Goal: Task Accomplishment & Management: Manage account settings

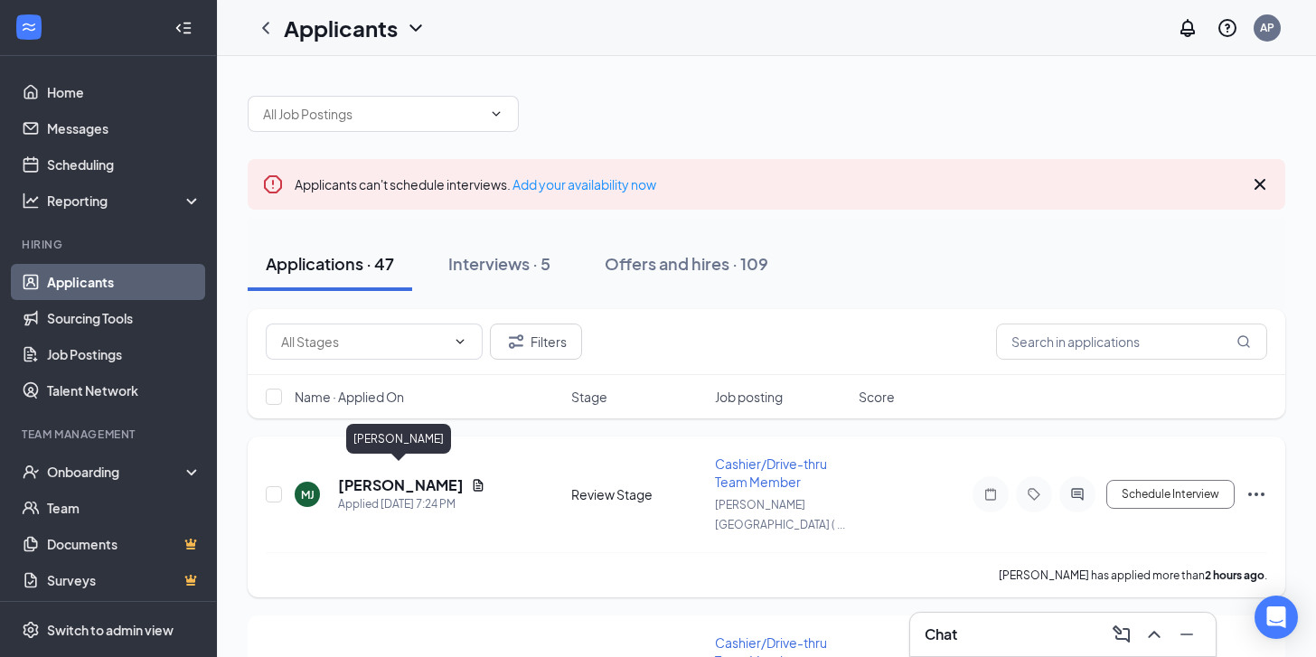
click at [409, 475] on h5 "[PERSON_NAME]" at bounding box center [401, 485] width 126 height 20
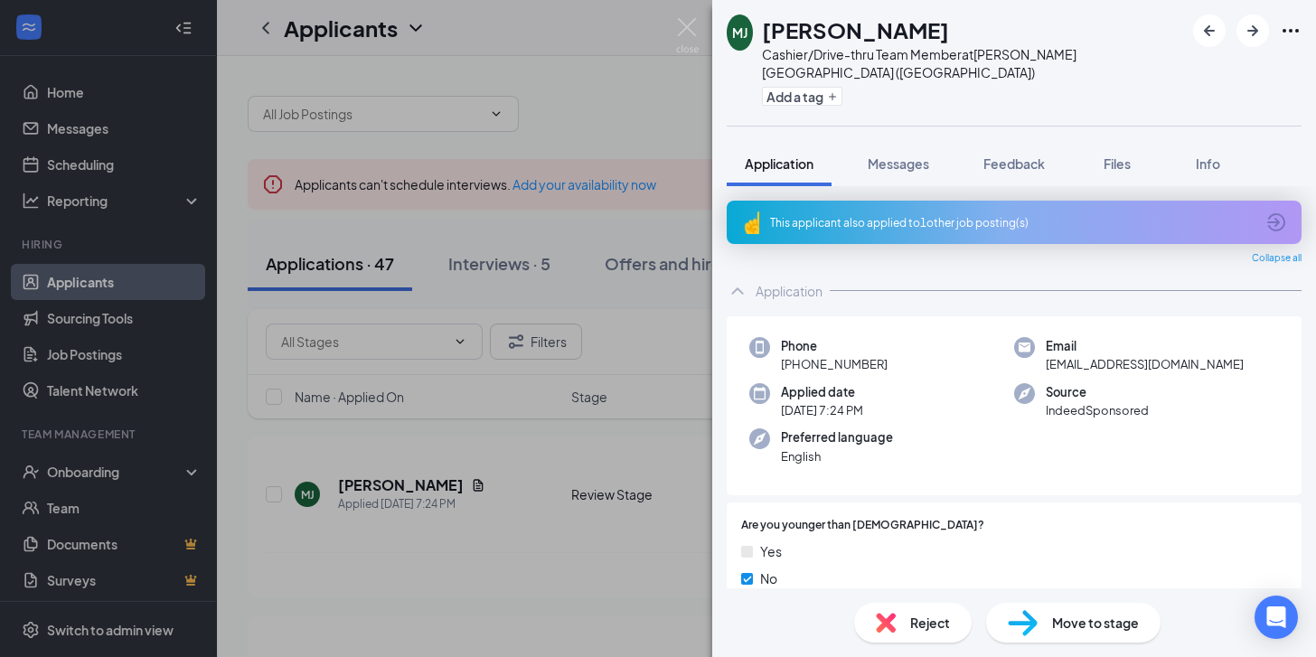
click at [994, 215] on div "This applicant also applied to 1 other job posting(s)" at bounding box center [1012, 222] width 484 height 15
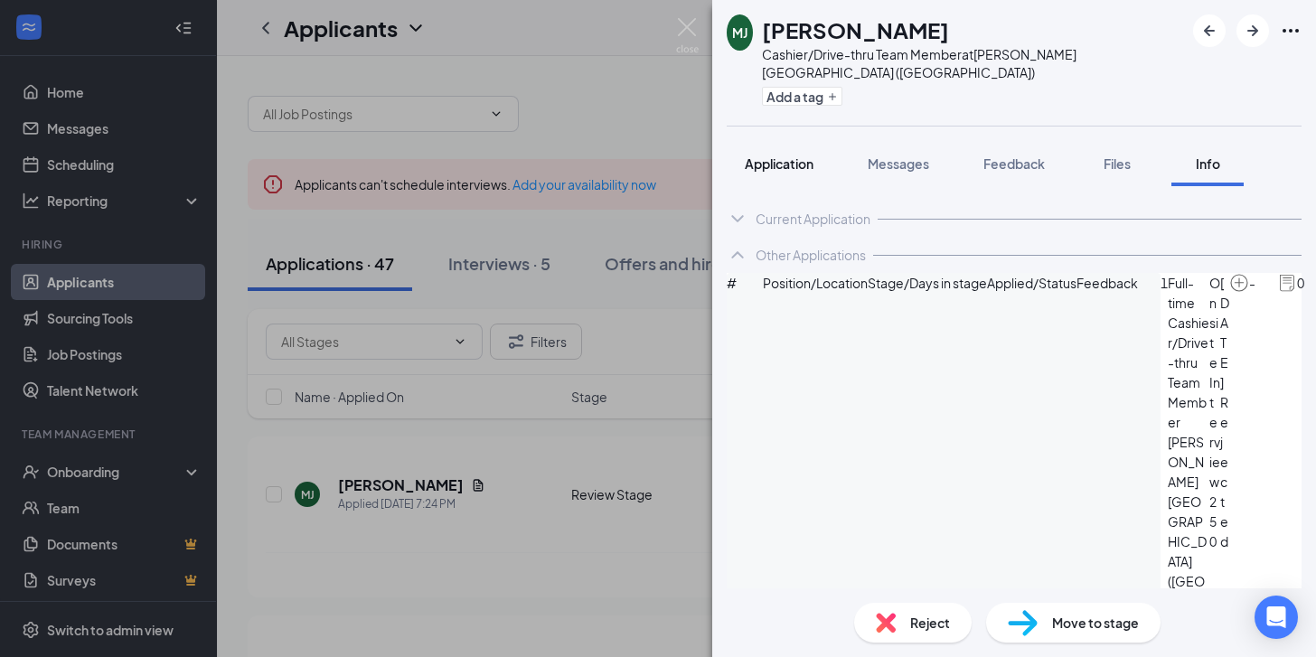
click at [796, 155] on span "Application" at bounding box center [779, 163] width 69 height 16
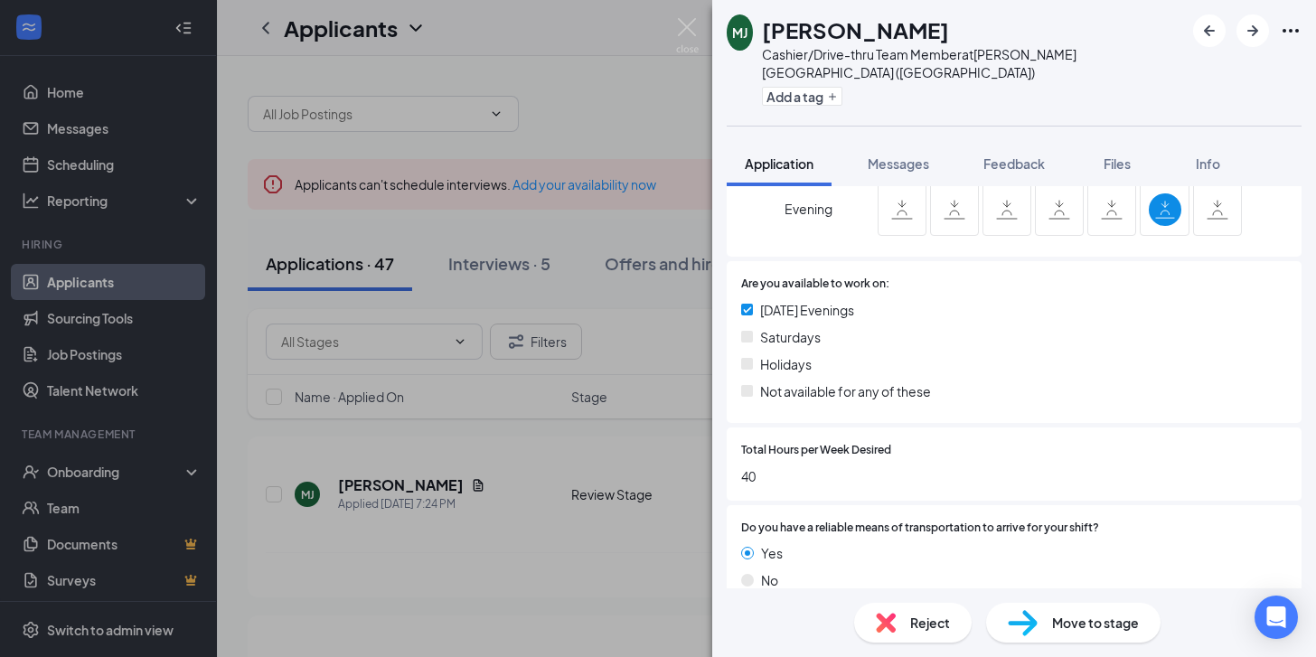
scroll to position [1968, 0]
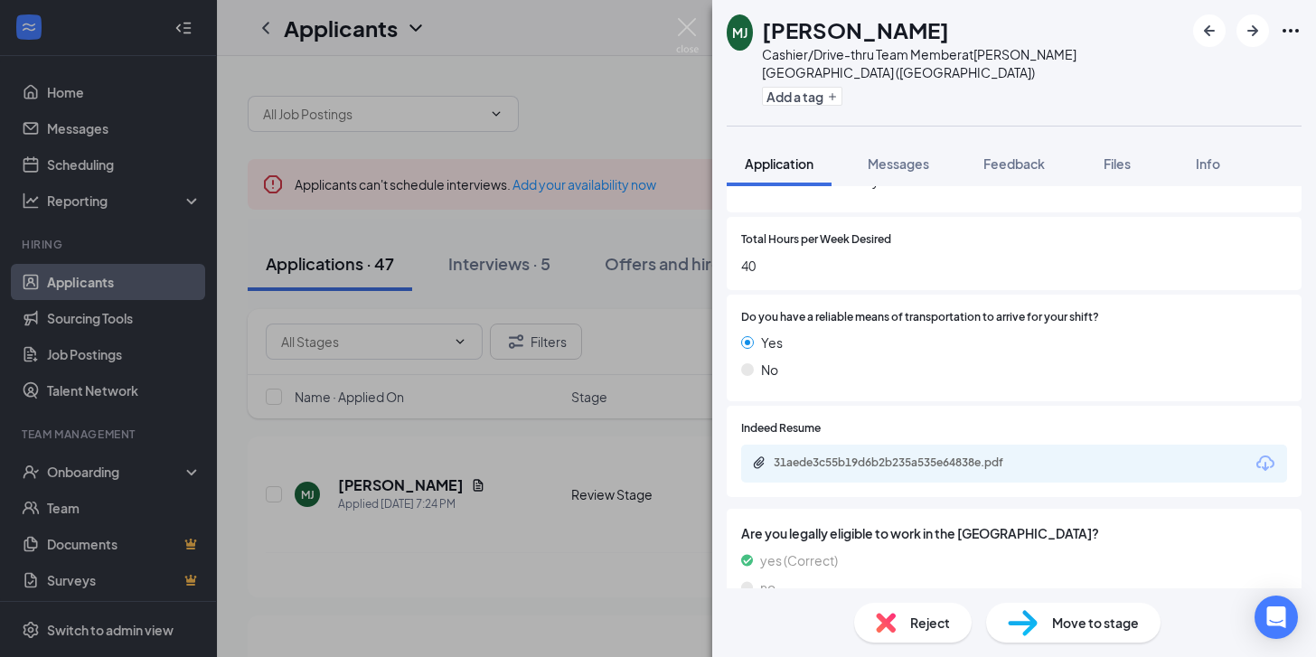
click at [952, 456] on div "31aede3c55b19d6b2b235a535e64838e.pdf" at bounding box center [900, 463] width 253 height 14
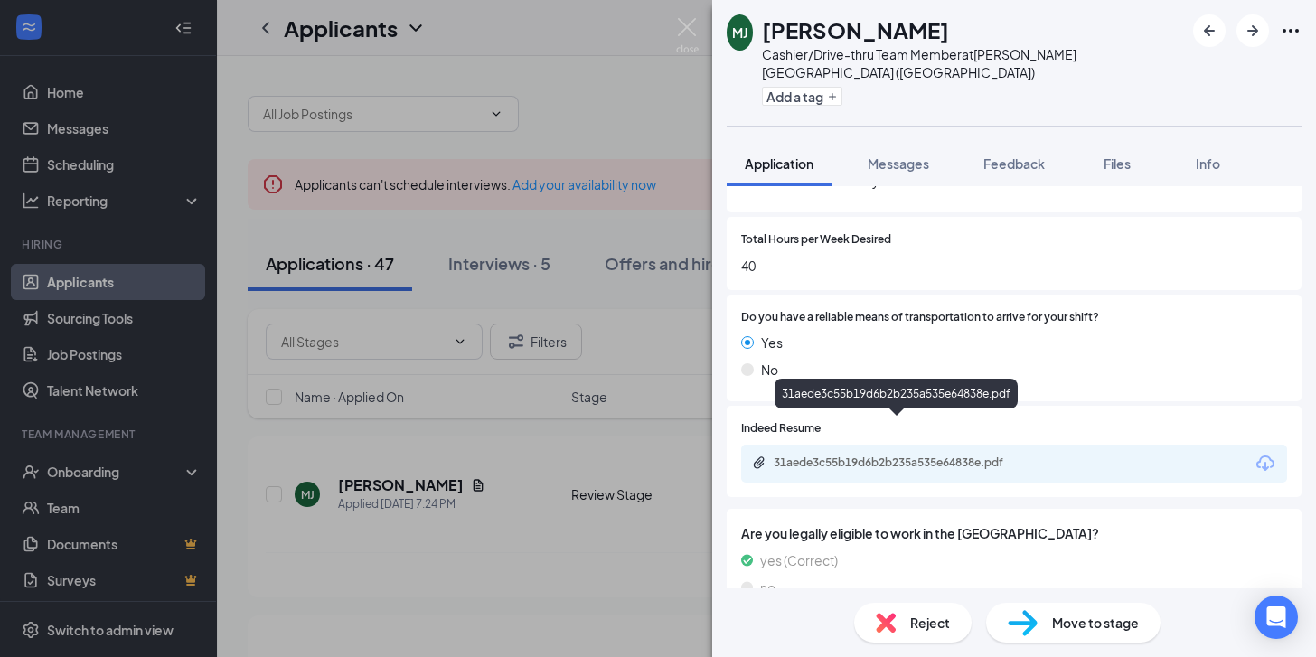
scroll to position [1960, 0]
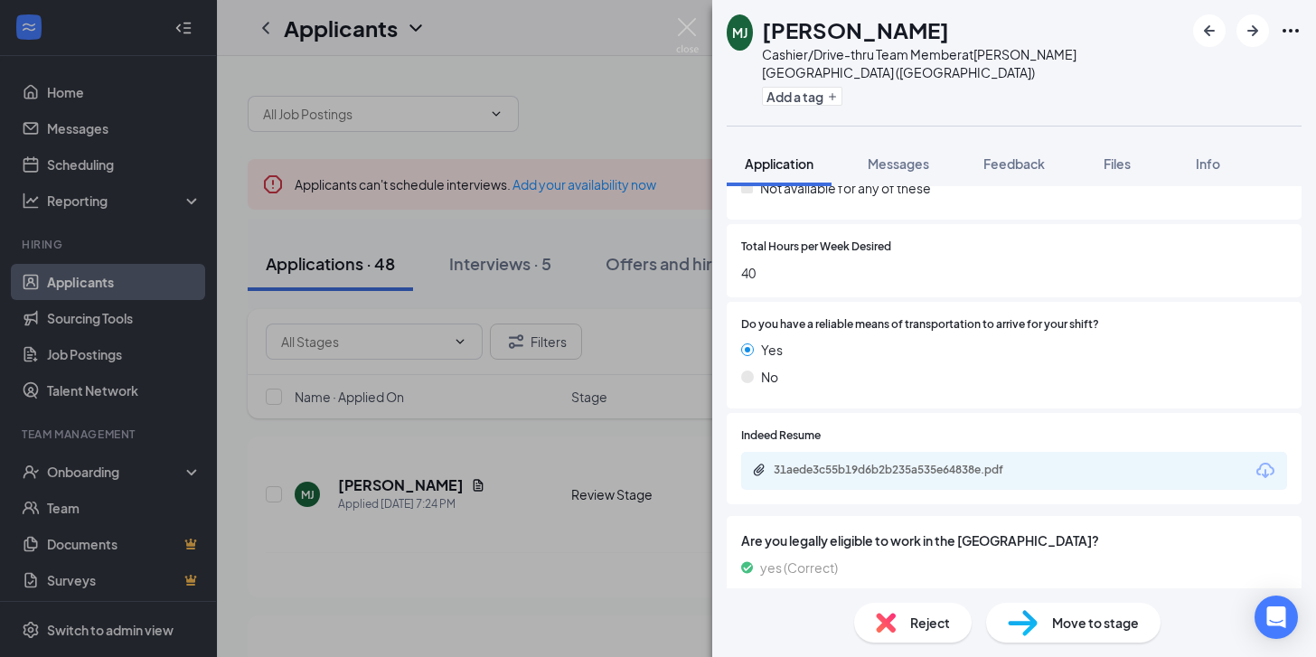
click at [932, 634] on div "Reject" at bounding box center [913, 623] width 118 height 40
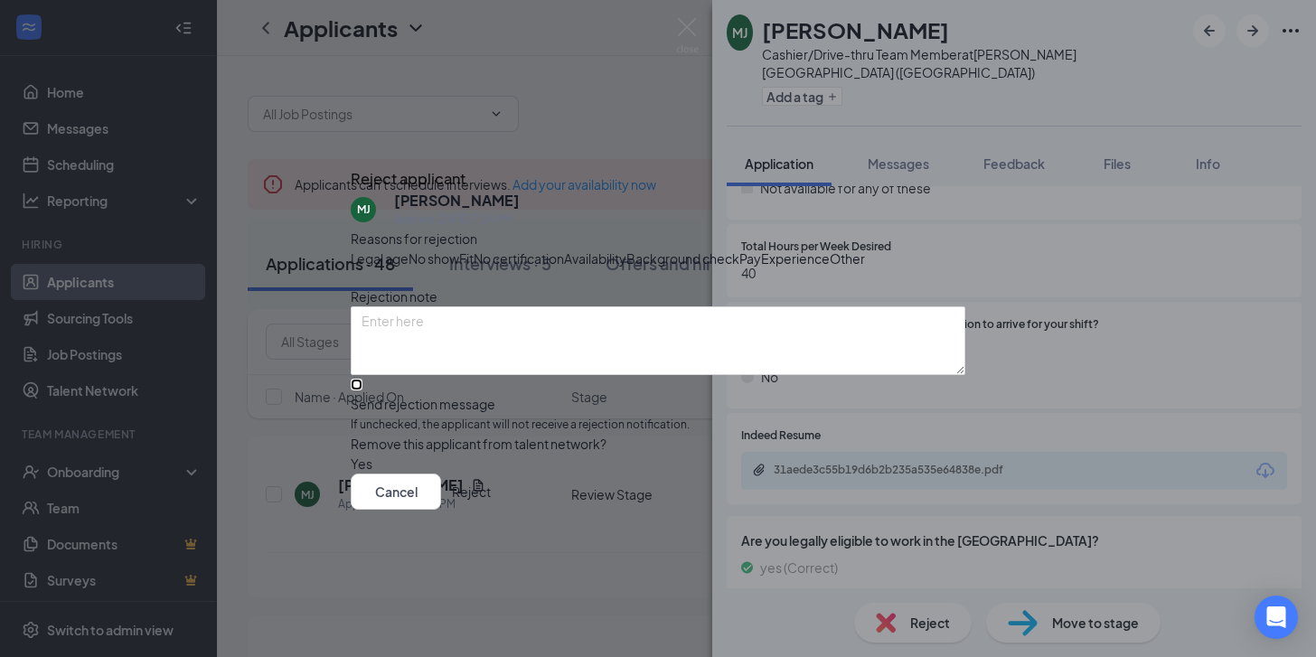
click at [362, 390] on input "Send rejection message If unchecked, the applicant will not receive a rejection…" at bounding box center [357, 385] width 12 height 12
checkbox input "true"
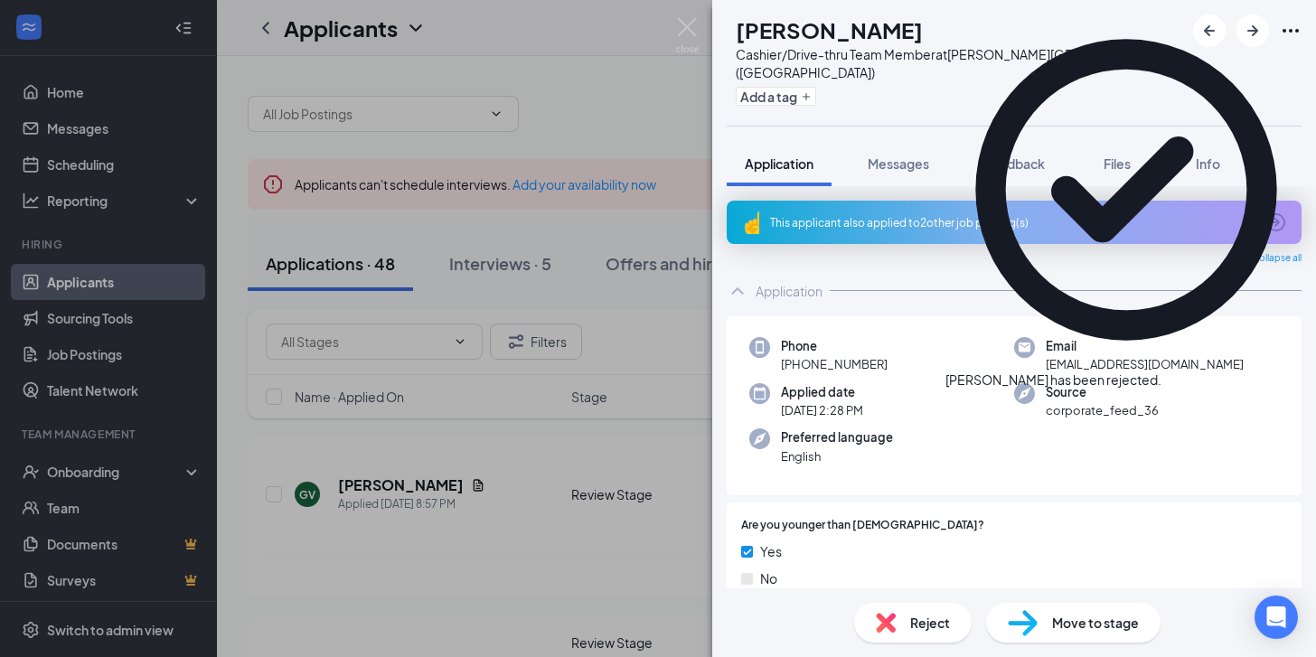
click at [1015, 215] on div "This applicant also applied to 2 other job posting(s)" at bounding box center [1012, 222] width 484 height 15
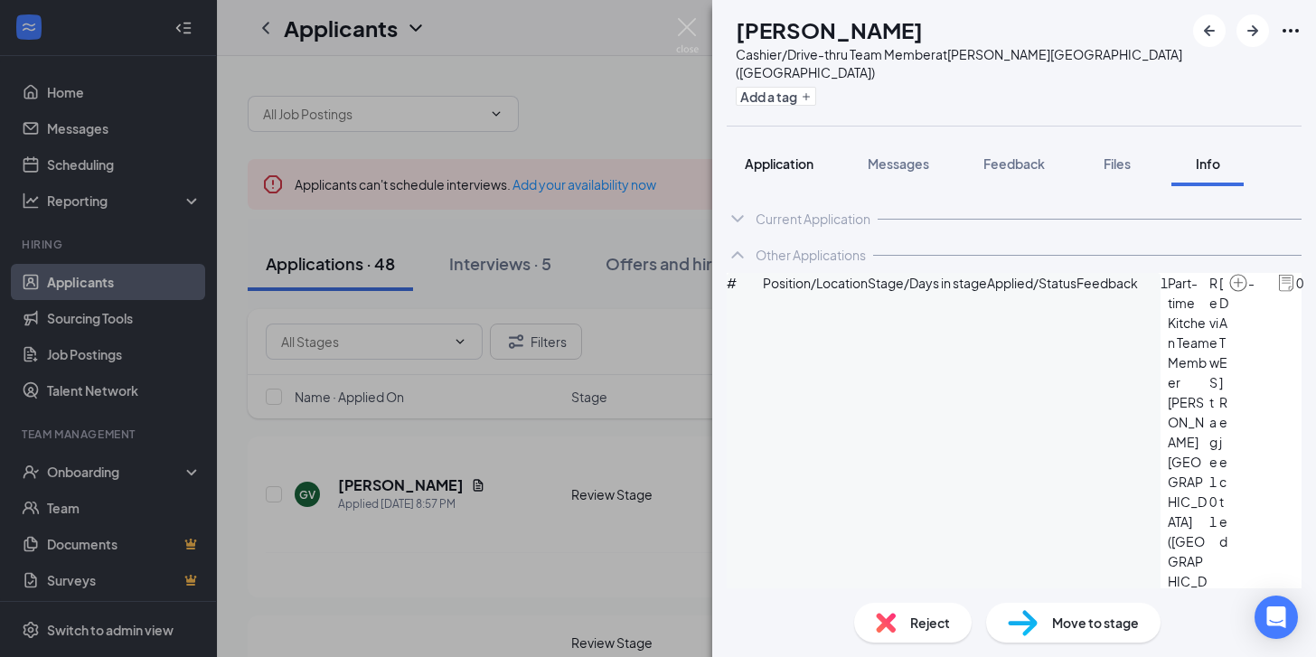
click at [780, 155] on span "Application" at bounding box center [779, 163] width 69 height 16
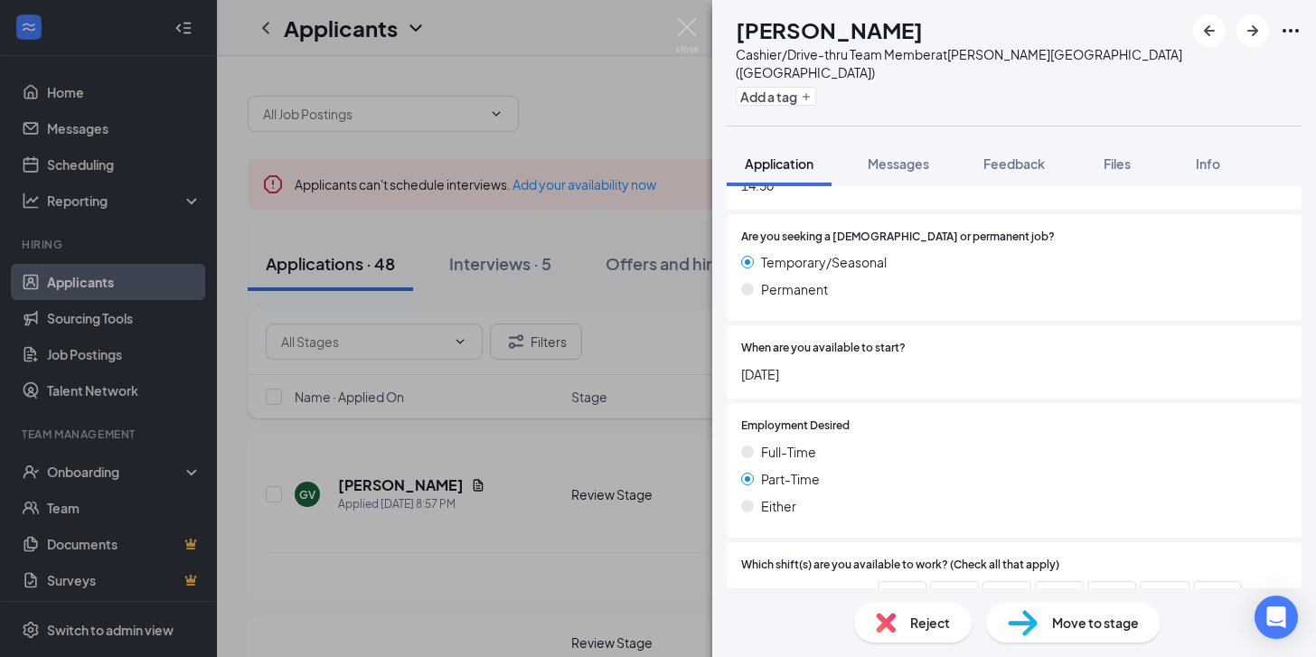
scroll to position [1274, 0]
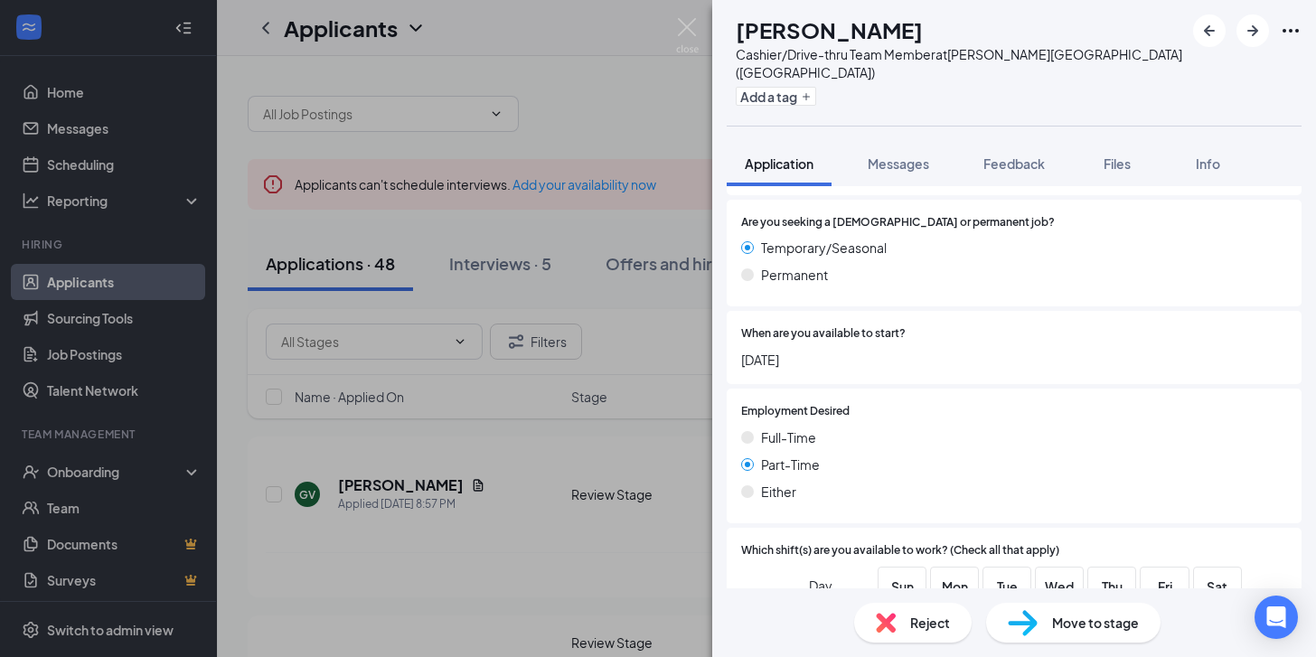
click at [907, 614] on div "Reject" at bounding box center [913, 623] width 118 height 40
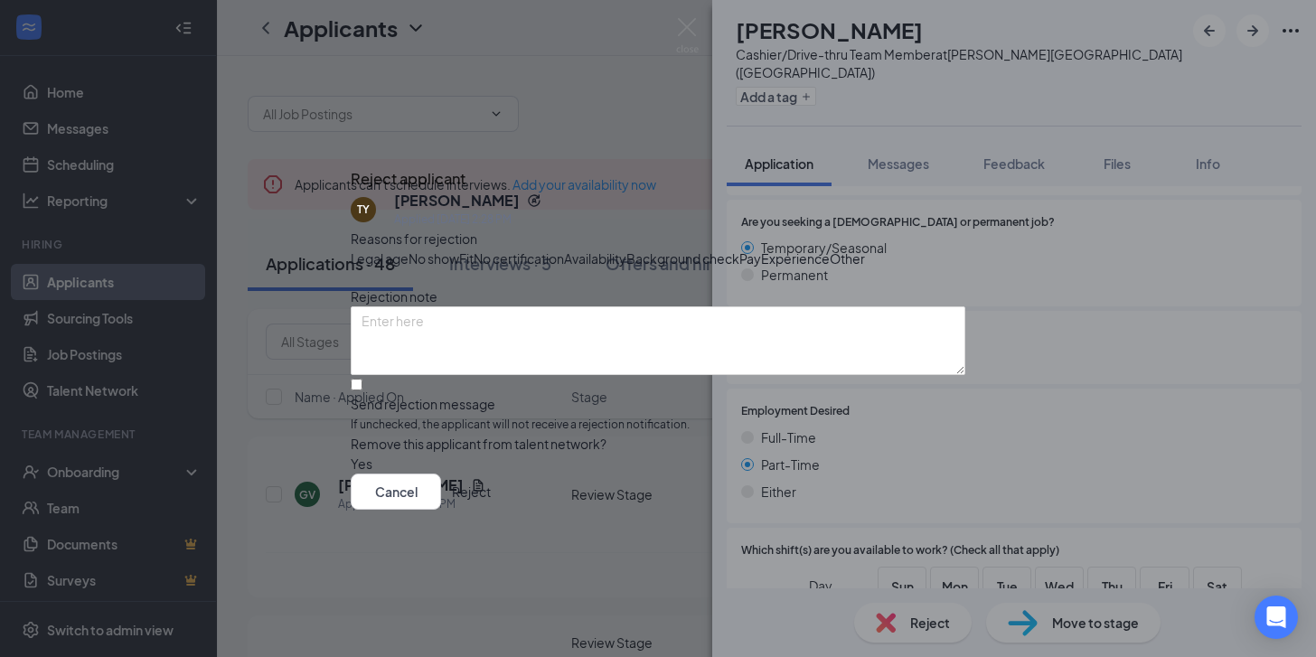
click at [1026, 415] on div "Reject applicant [PERSON_NAME] [PERSON_NAME] Applied [DATE] 2:28 PM Reasons for…" at bounding box center [658, 328] width 1316 height 657
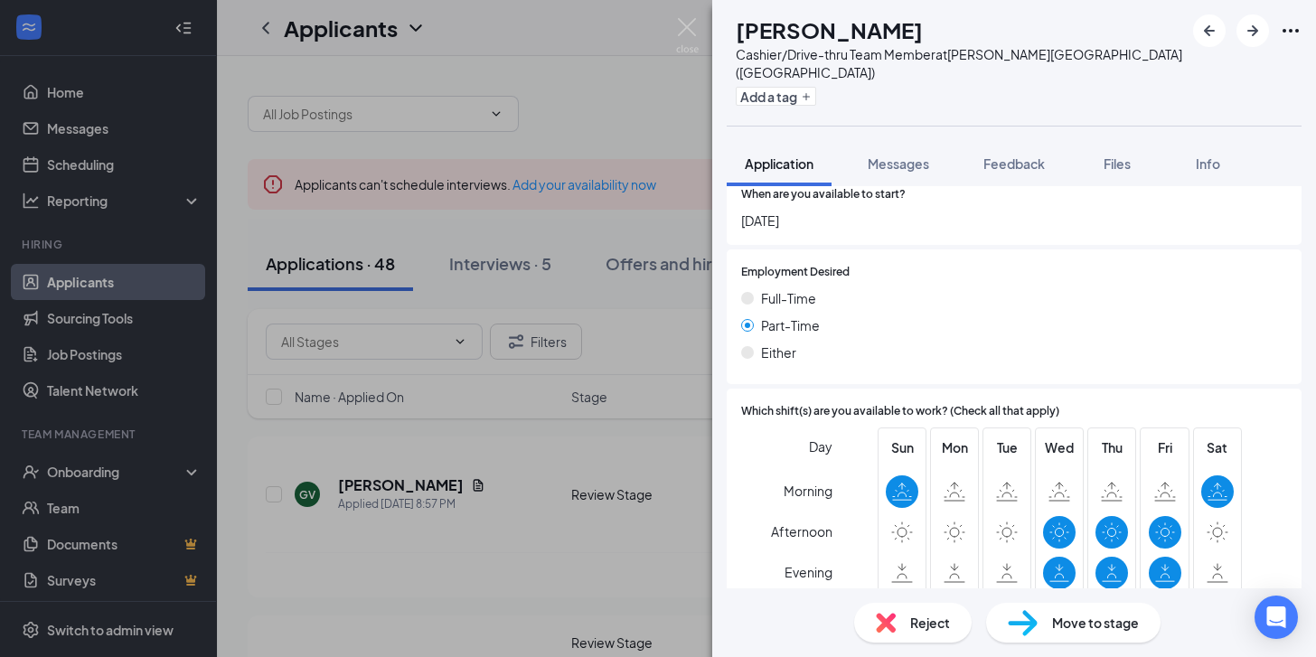
scroll to position [1419, 0]
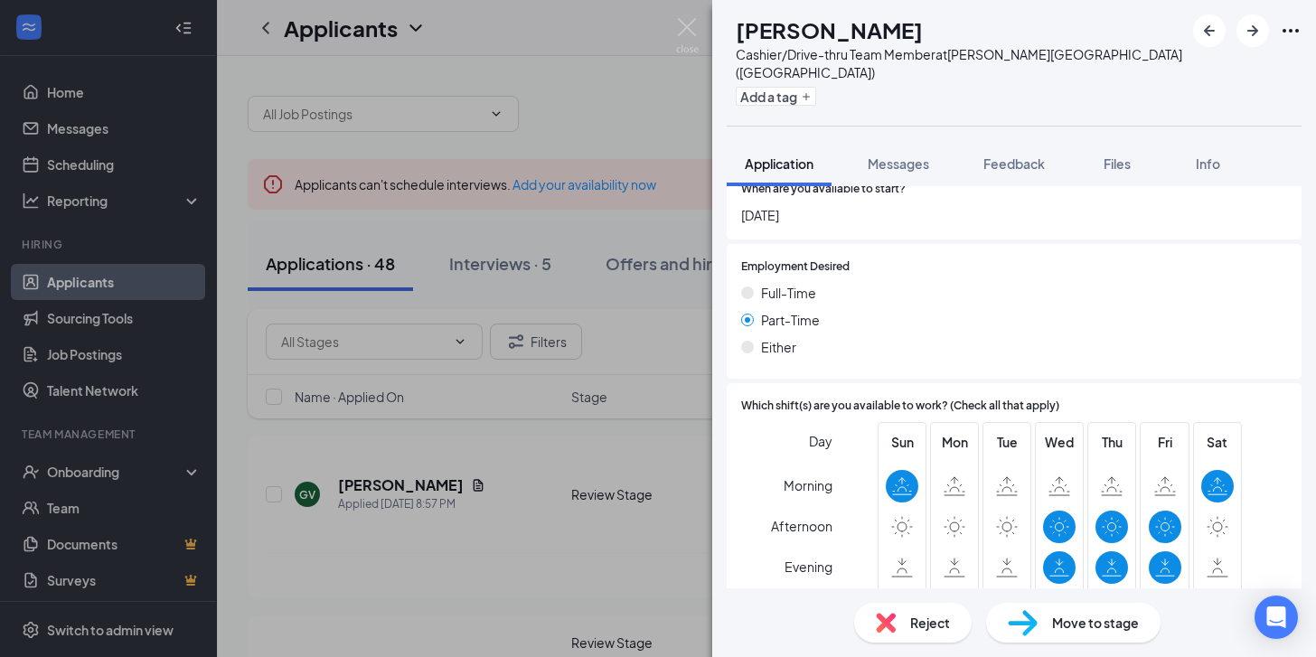
click at [908, 614] on div "Reject" at bounding box center [913, 623] width 118 height 40
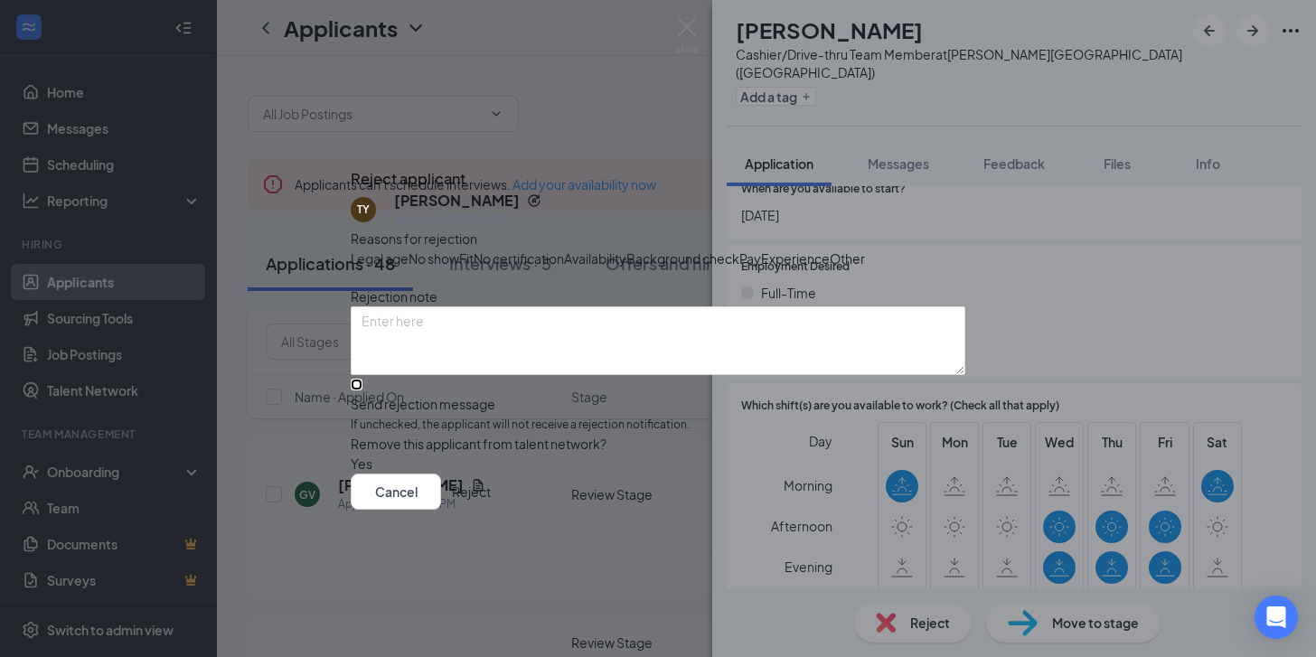
click at [362, 390] on input "Send rejection message If unchecked, the applicant will not receive a rejection…" at bounding box center [357, 385] width 12 height 12
checkbox input "true"
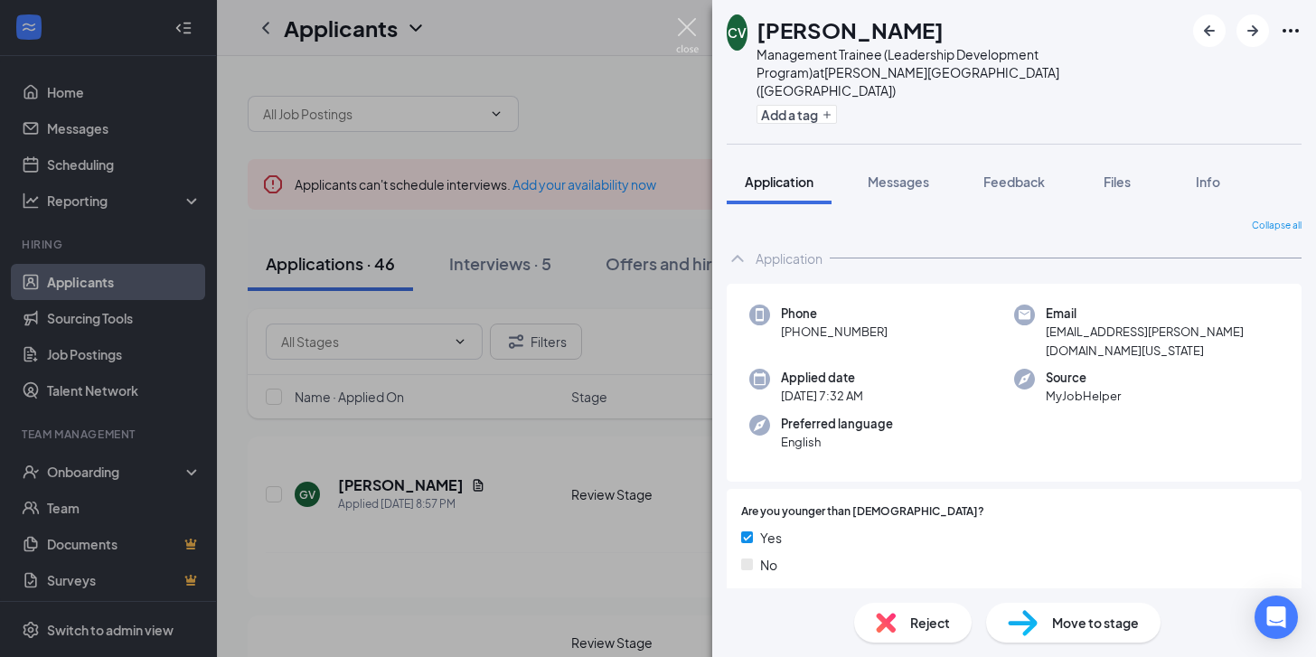
click at [682, 21] on img at bounding box center [687, 35] width 23 height 35
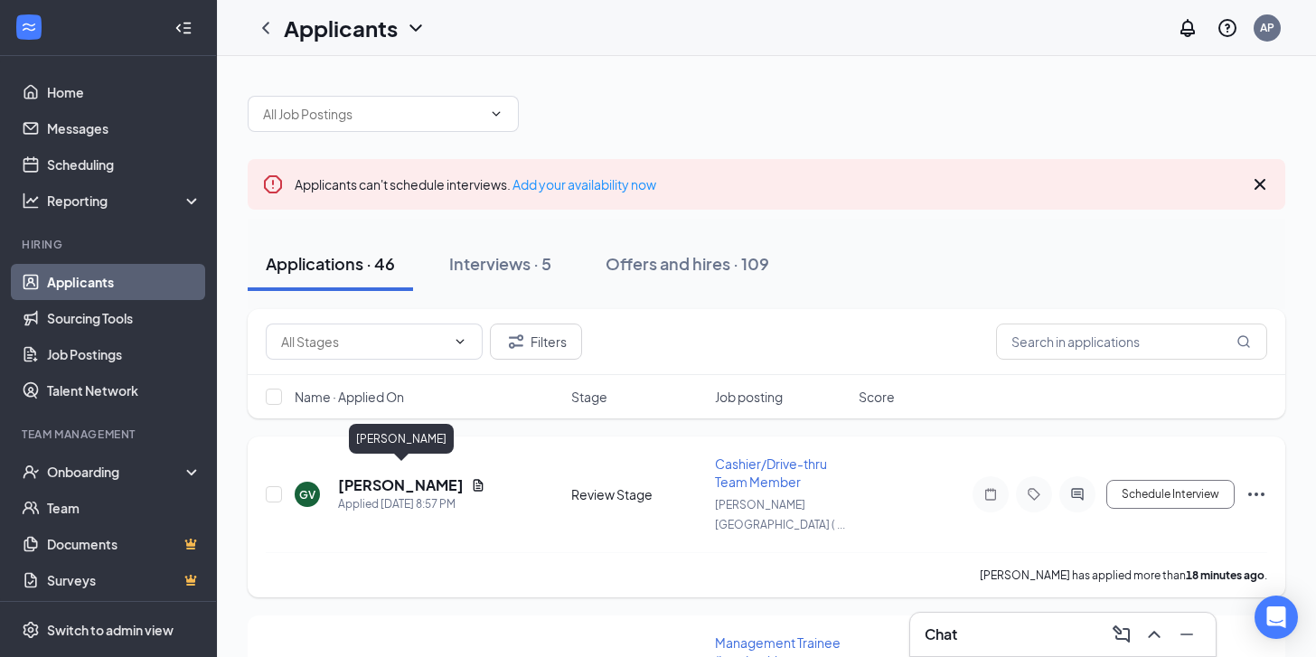
click at [427, 475] on h5 "[PERSON_NAME]" at bounding box center [401, 485] width 126 height 20
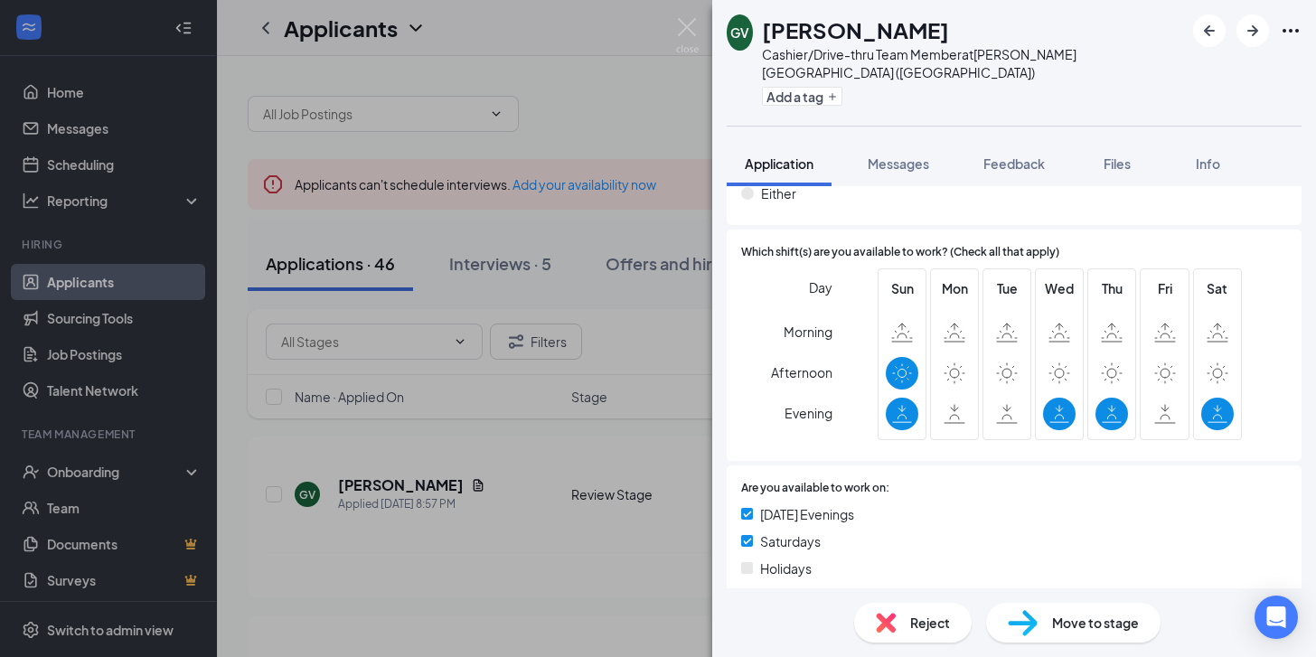
scroll to position [1780, 0]
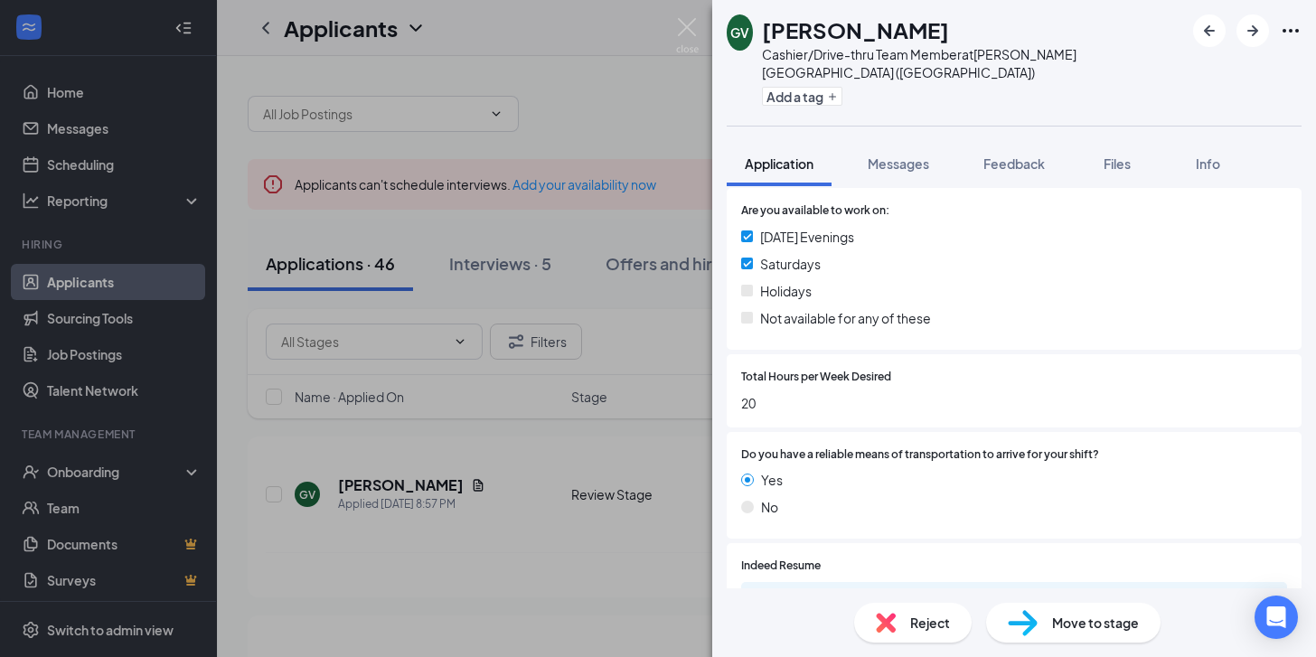
click at [914, 615] on span "Reject" at bounding box center [930, 623] width 40 height 20
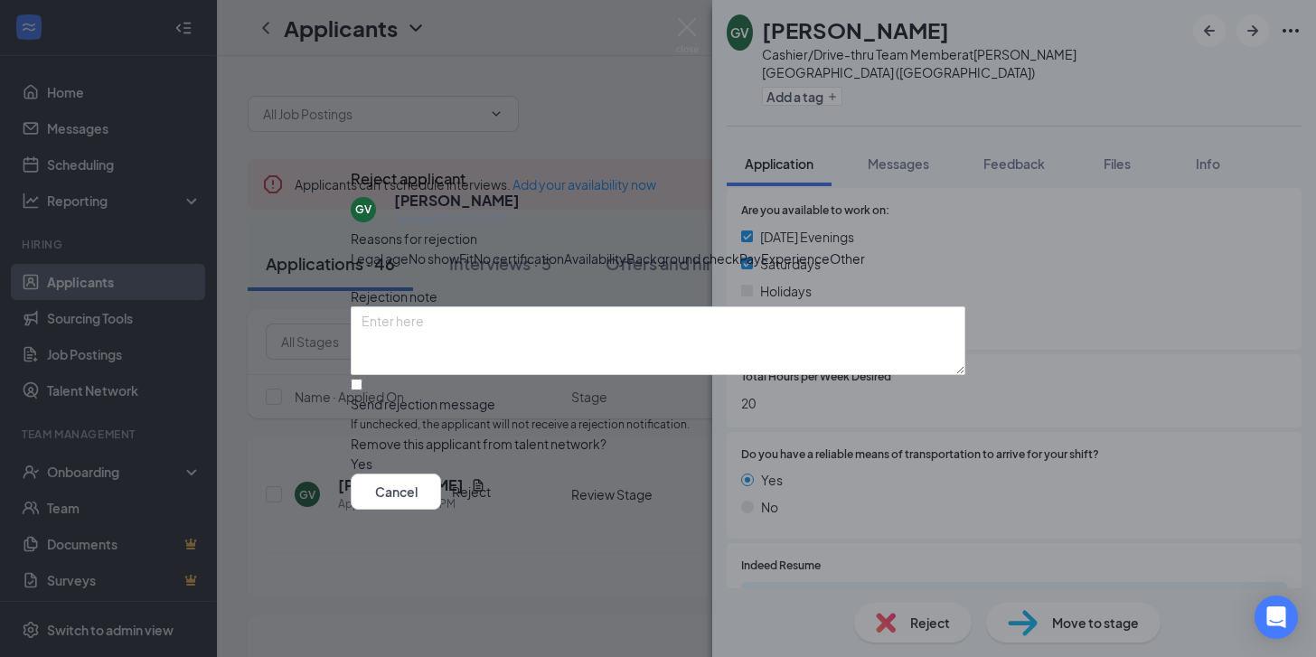
click at [795, 433] on div "Send rejection message If unchecked, the applicant will not receive a rejection…" at bounding box center [658, 405] width 615 height 60
click at [362, 390] on input "Send rejection message If unchecked, the applicant will not receive a rejection…" at bounding box center [357, 385] width 12 height 12
checkbox input "true"
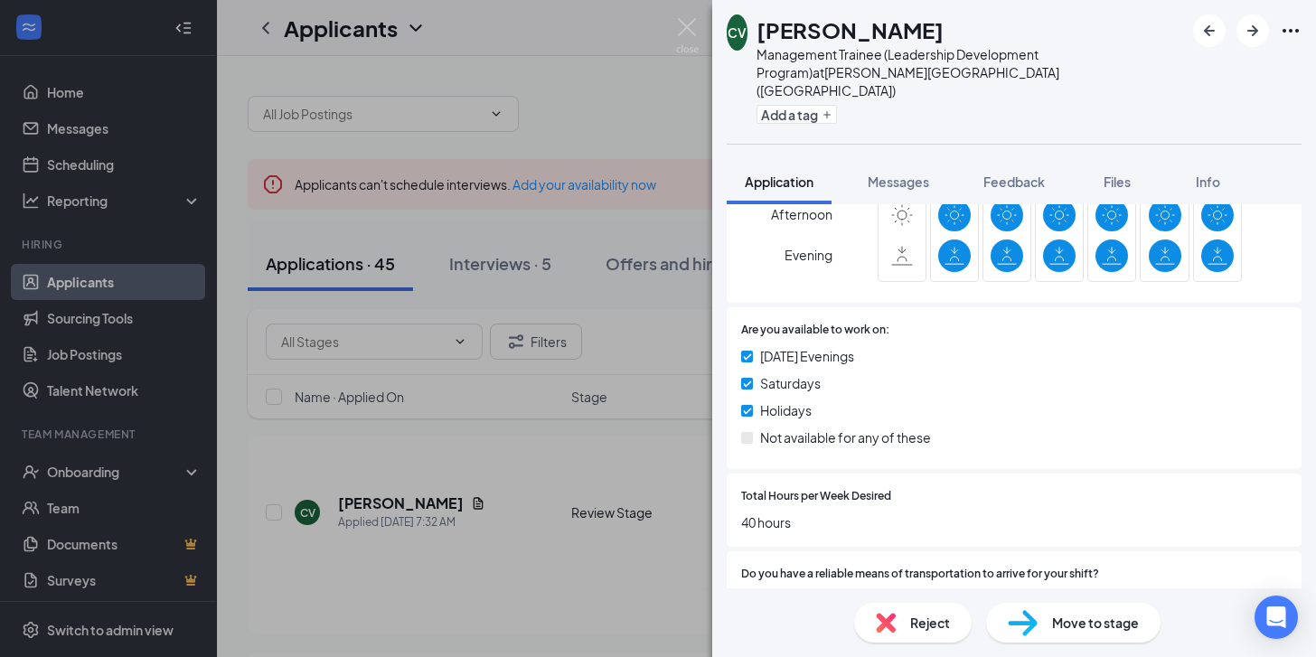
scroll to position [1823, 0]
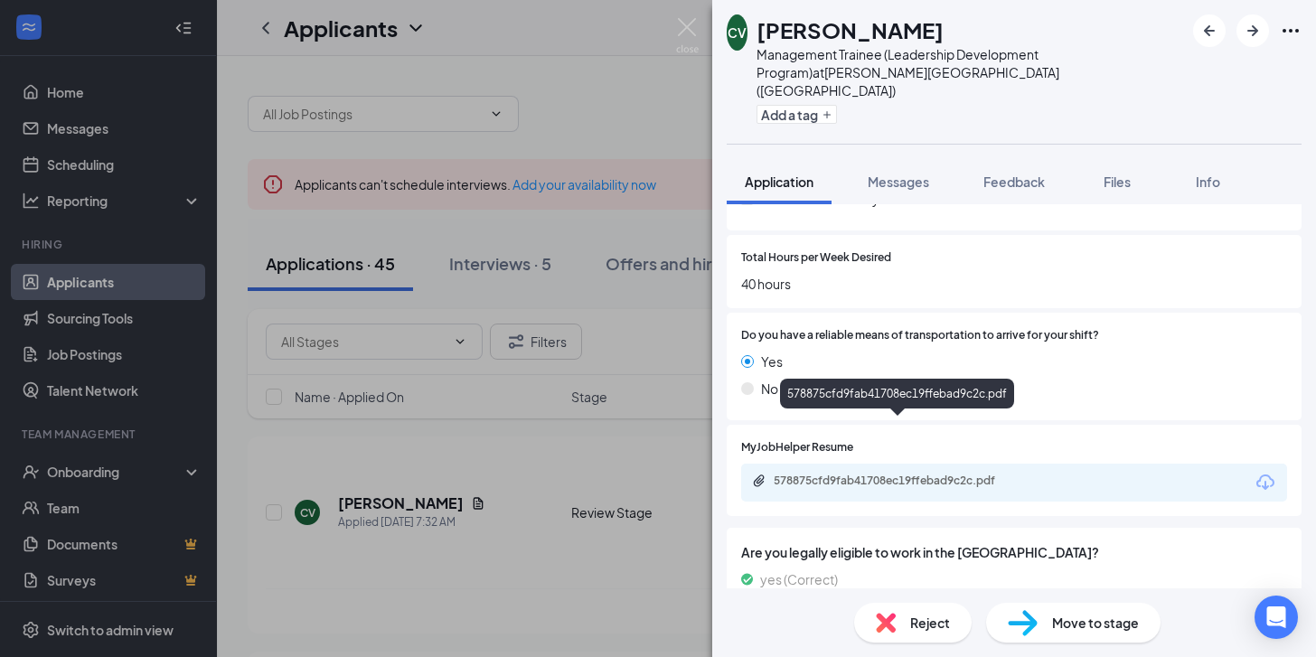
click at [991, 474] on div "578875cfd9fab41708ec19ffebad9c2c.pdf" at bounding box center [900, 481] width 253 height 14
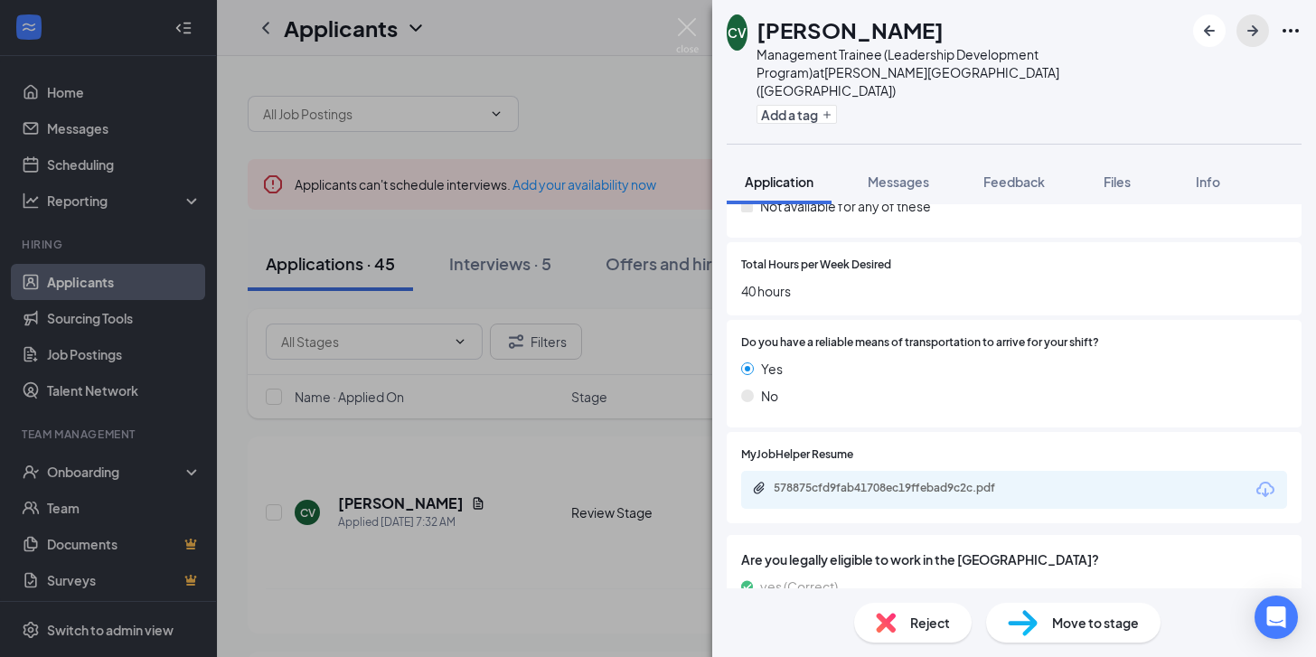
click at [1256, 29] on icon "ArrowRight" at bounding box center [1252, 30] width 11 height 11
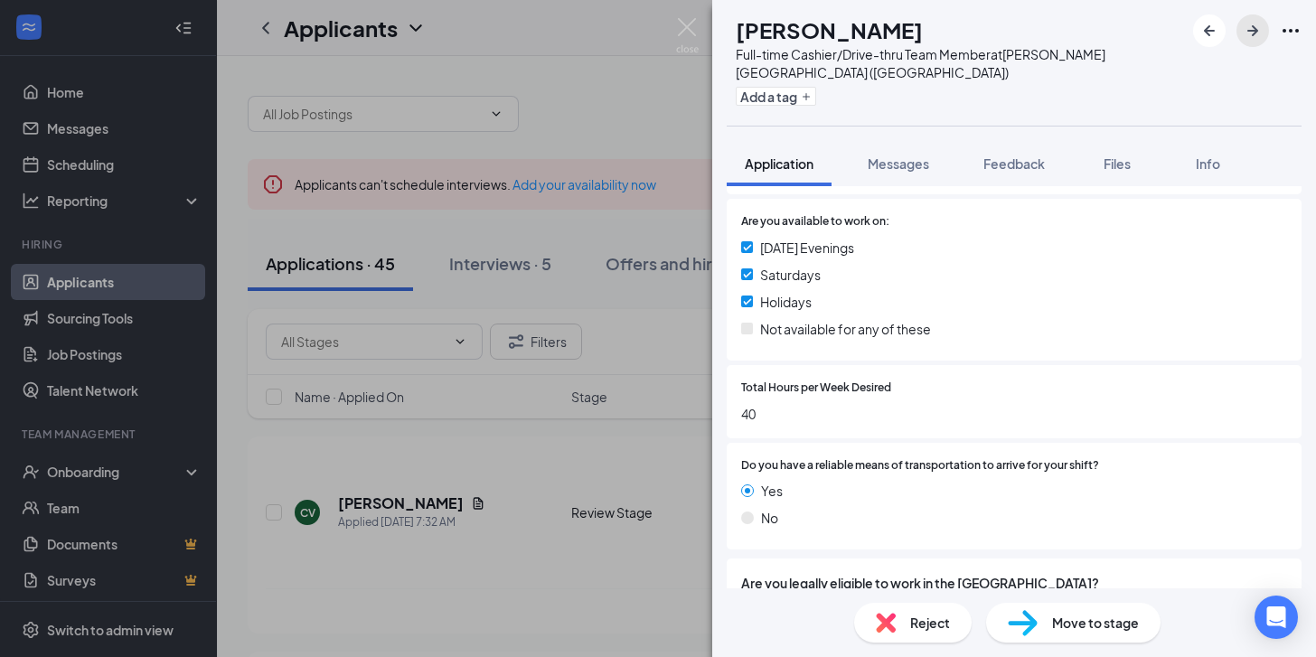
scroll to position [1918, 0]
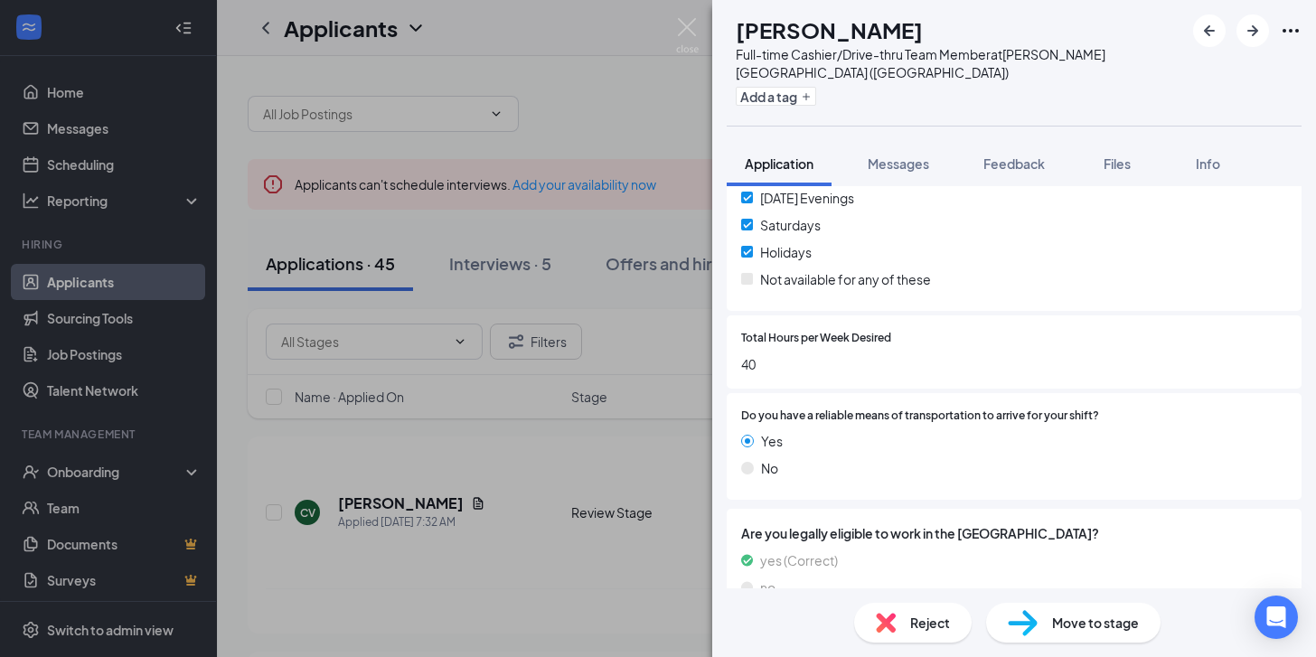
click at [911, 631] on span "Reject" at bounding box center [930, 623] width 40 height 20
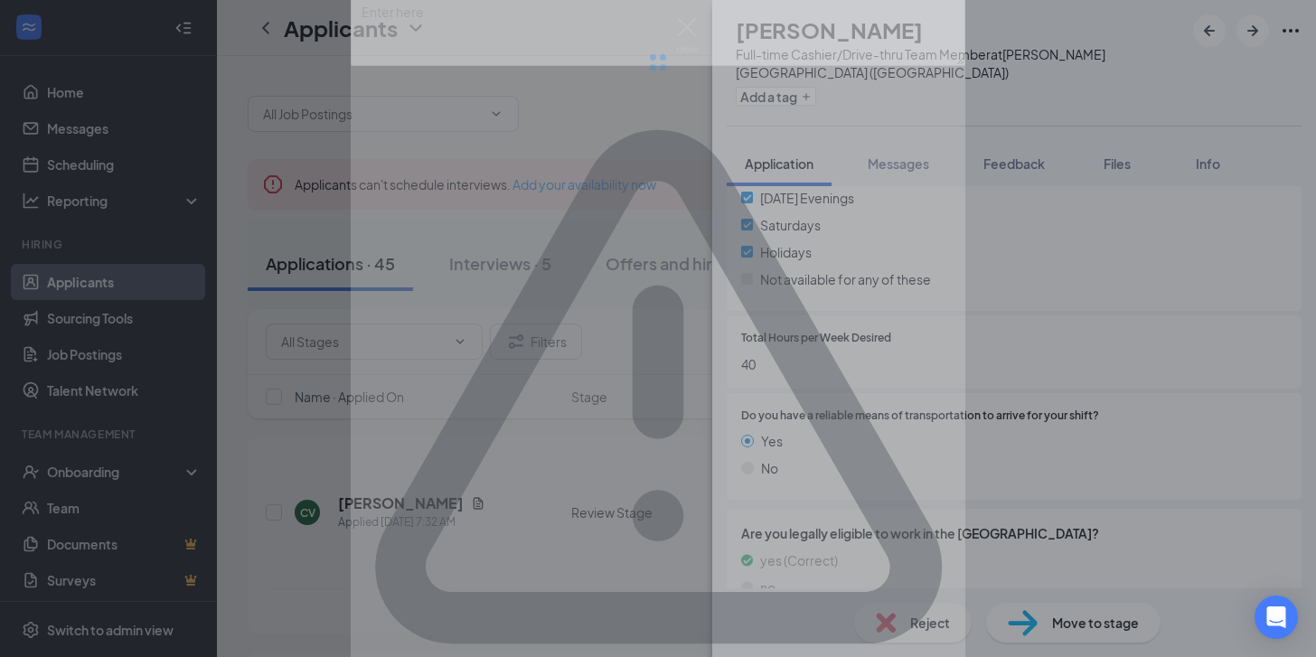
scroll to position [1911, 0]
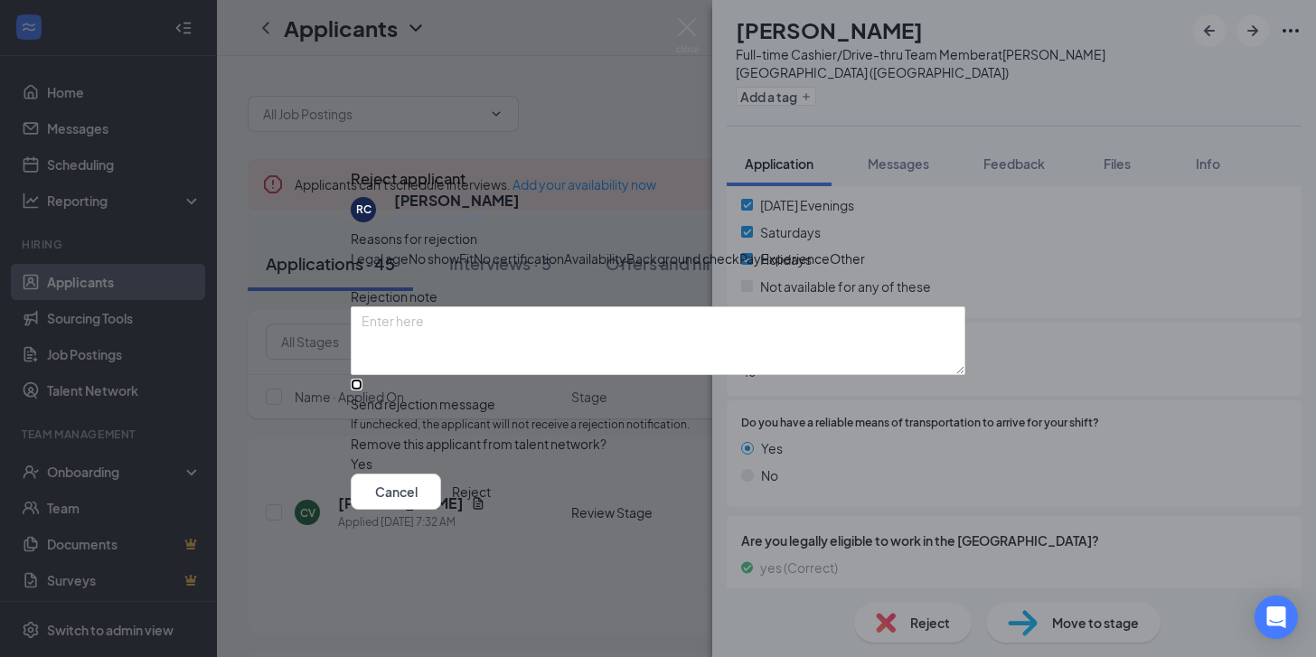
click at [362, 390] on input "Send rejection message If unchecked, the applicant will not receive a rejection…" at bounding box center [357, 385] width 12 height 12
checkbox input "true"
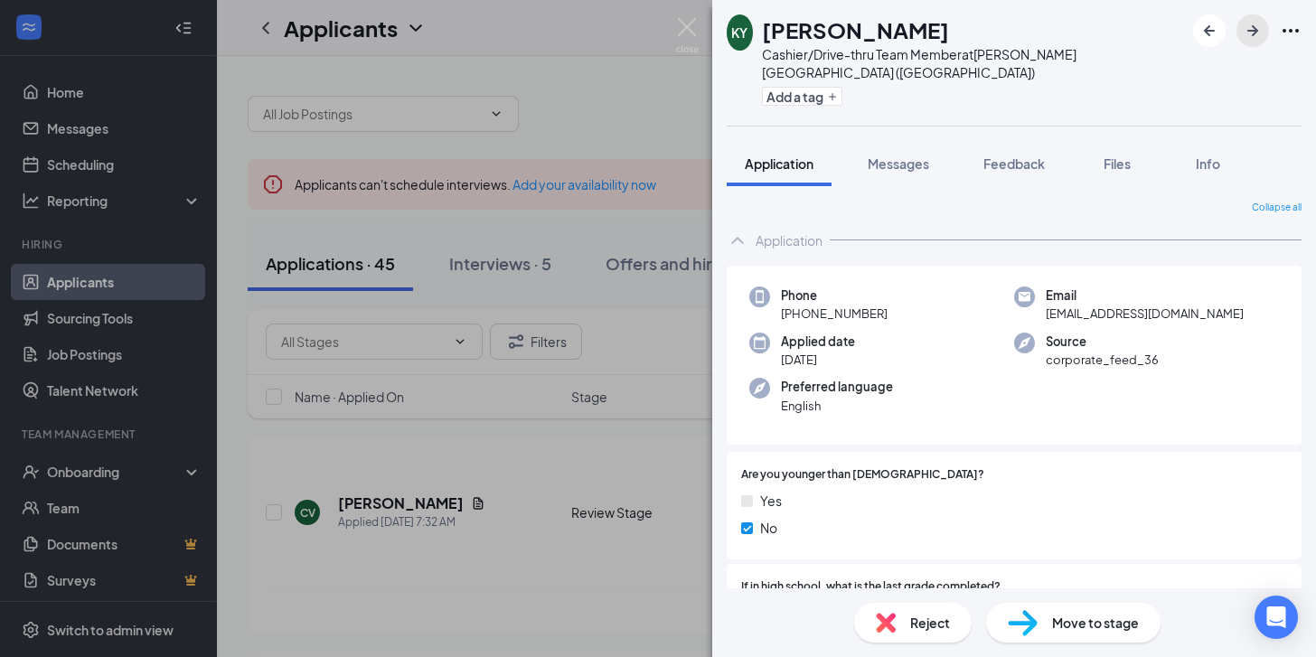
click at [1252, 36] on icon "ArrowRight" at bounding box center [1253, 31] width 22 height 22
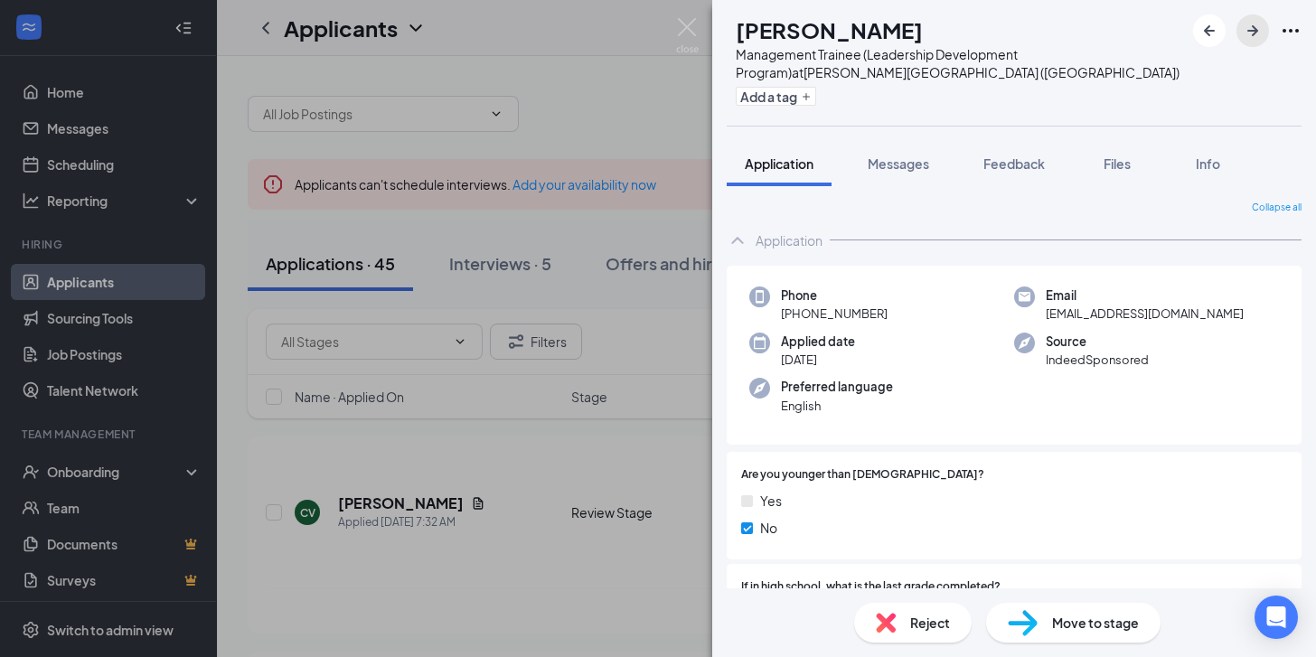
click at [1249, 40] on icon "ArrowRight" at bounding box center [1253, 31] width 22 height 22
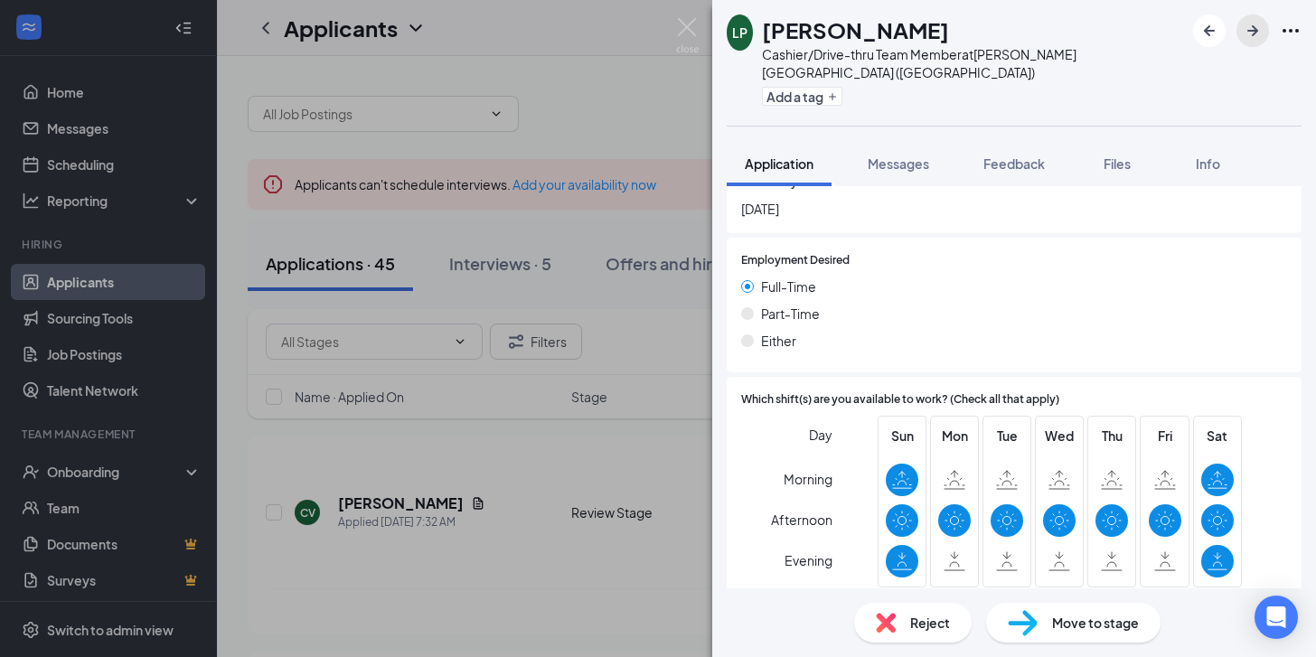
scroll to position [1597, 0]
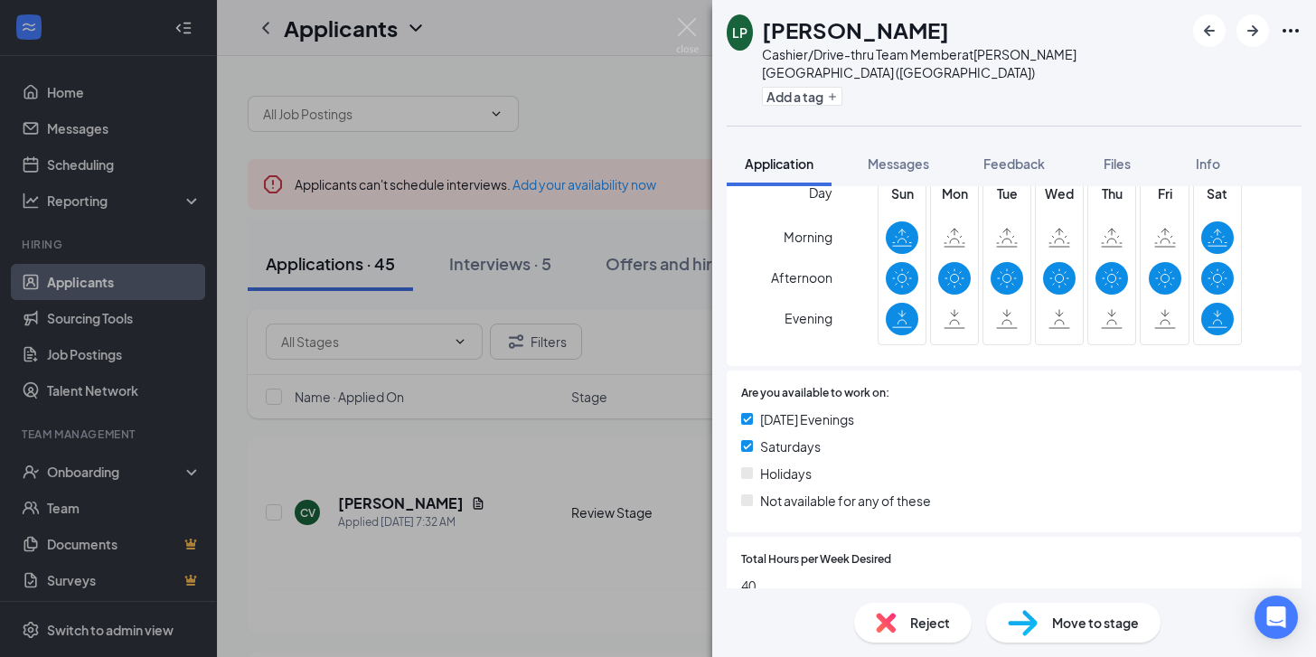
click at [892, 616] on img at bounding box center [886, 623] width 20 height 20
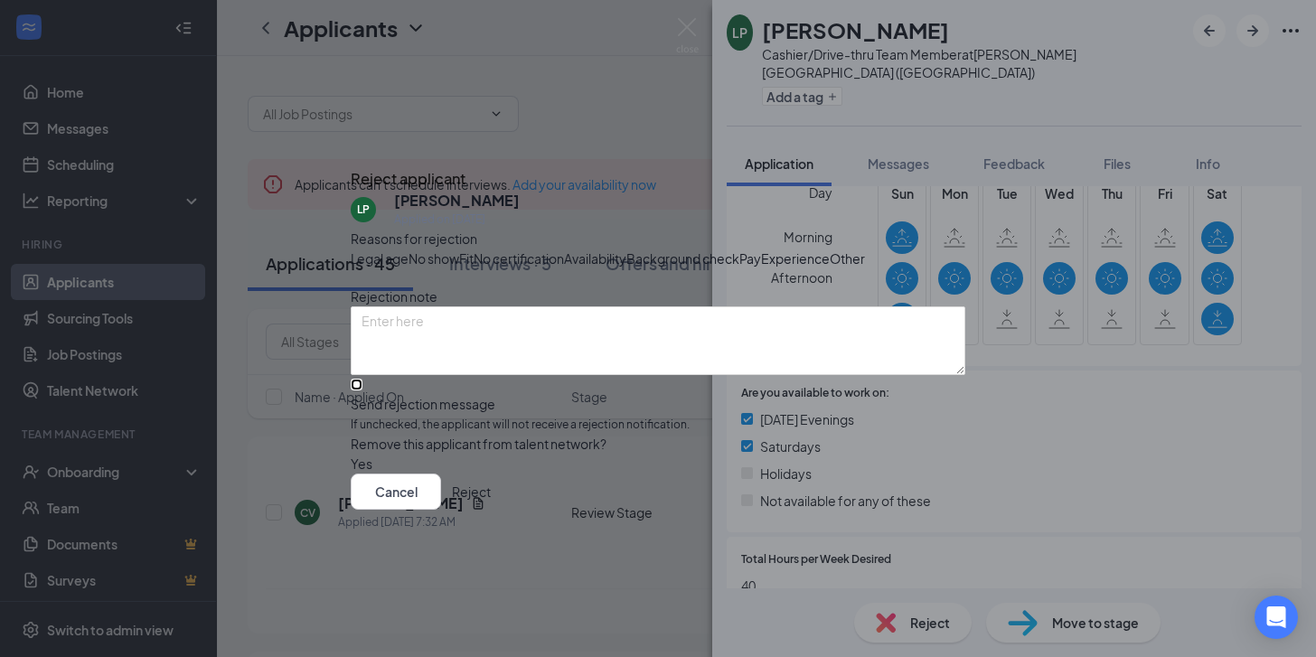
click at [362, 390] on input "Send rejection message If unchecked, the applicant will not receive a rejection…" at bounding box center [357, 385] width 12 height 12
checkbox input "true"
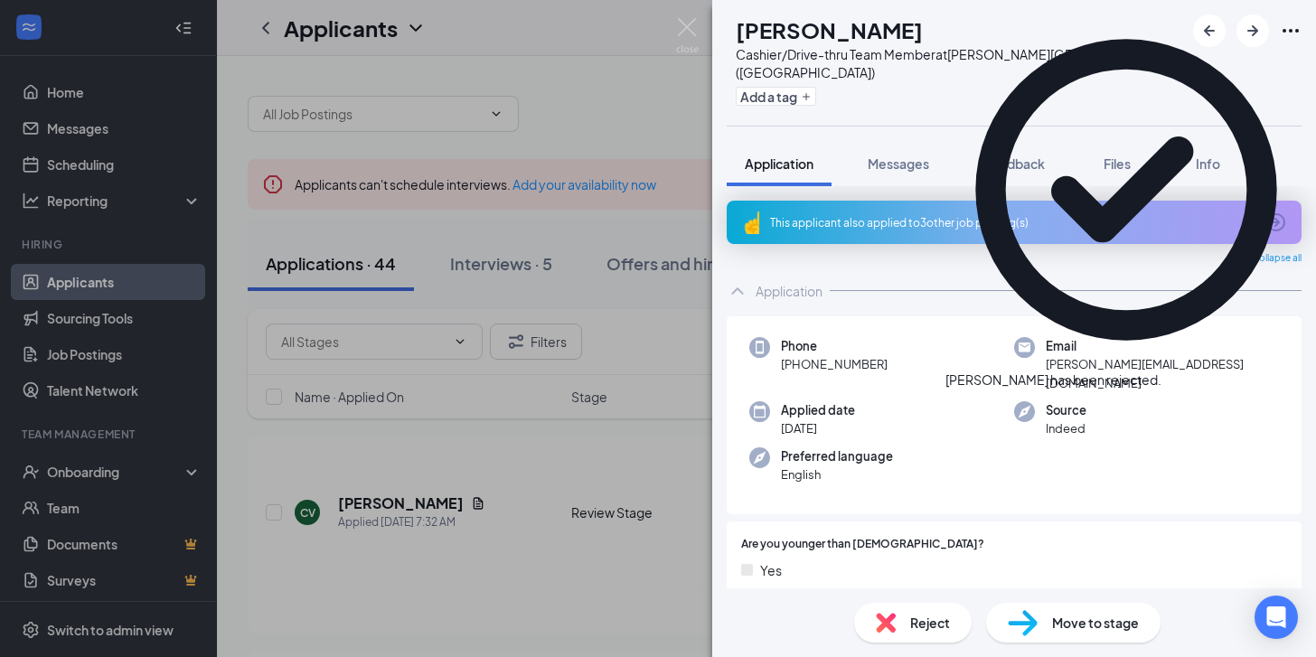
click at [998, 215] on div "This applicant also applied to 3 other job posting(s)" at bounding box center [1012, 222] width 484 height 15
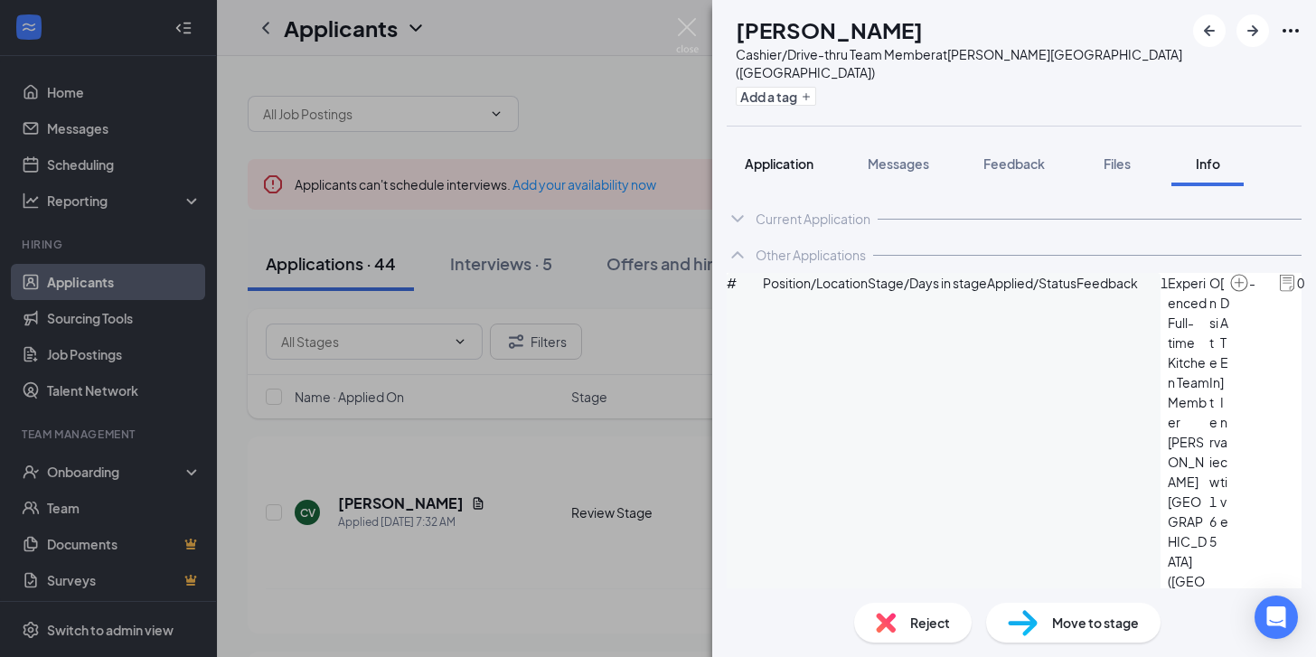
click at [788, 155] on span "Application" at bounding box center [779, 163] width 69 height 16
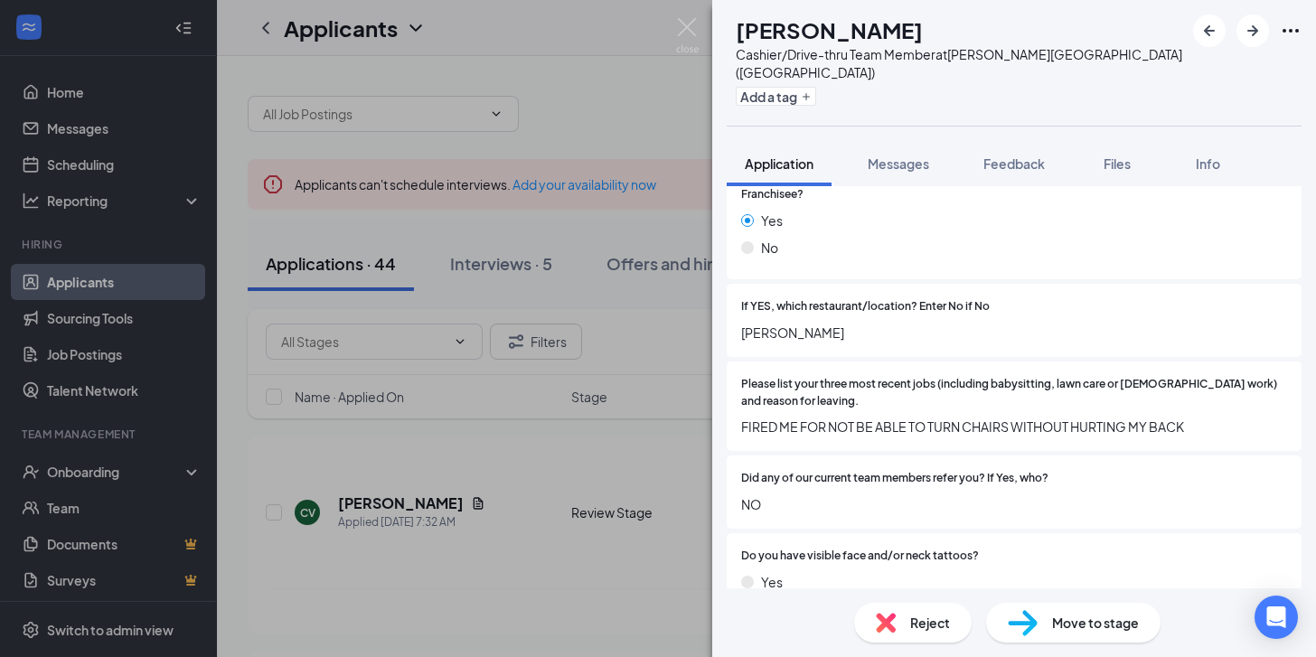
scroll to position [748, 0]
click at [889, 627] on img at bounding box center [886, 623] width 20 height 20
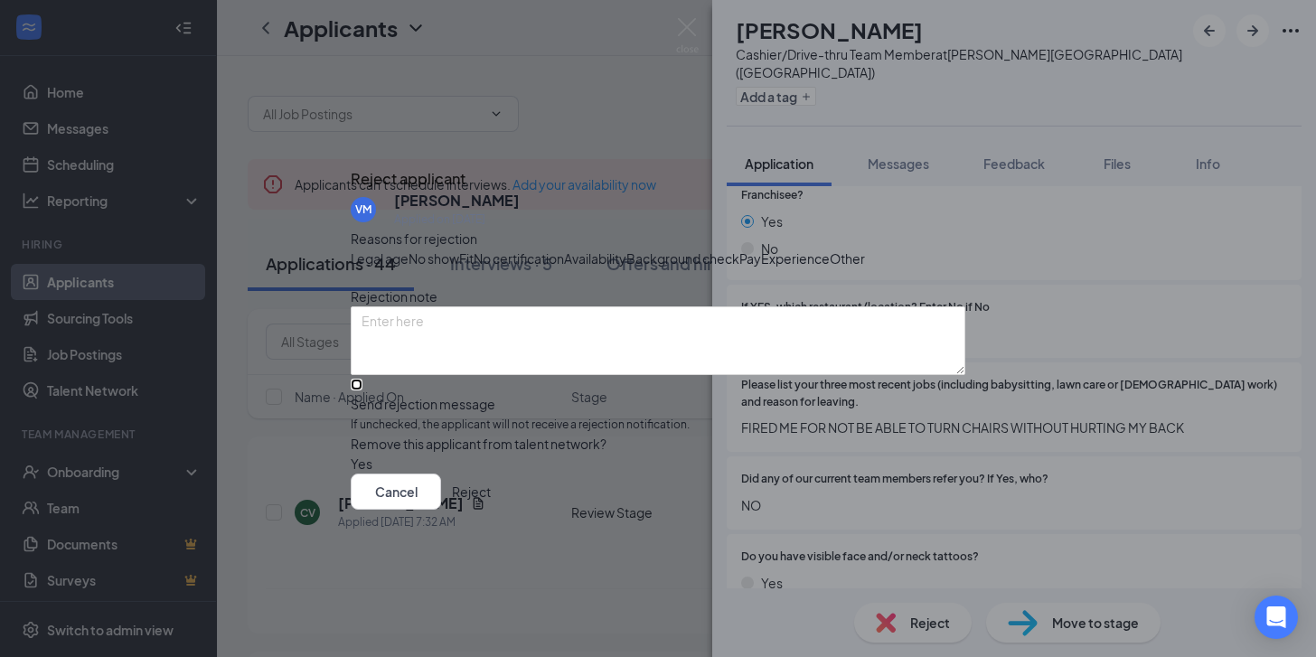
click at [362, 390] on input "Send rejection message If unchecked, the applicant will not receive a rejection…" at bounding box center [357, 385] width 12 height 12
checkbox input "true"
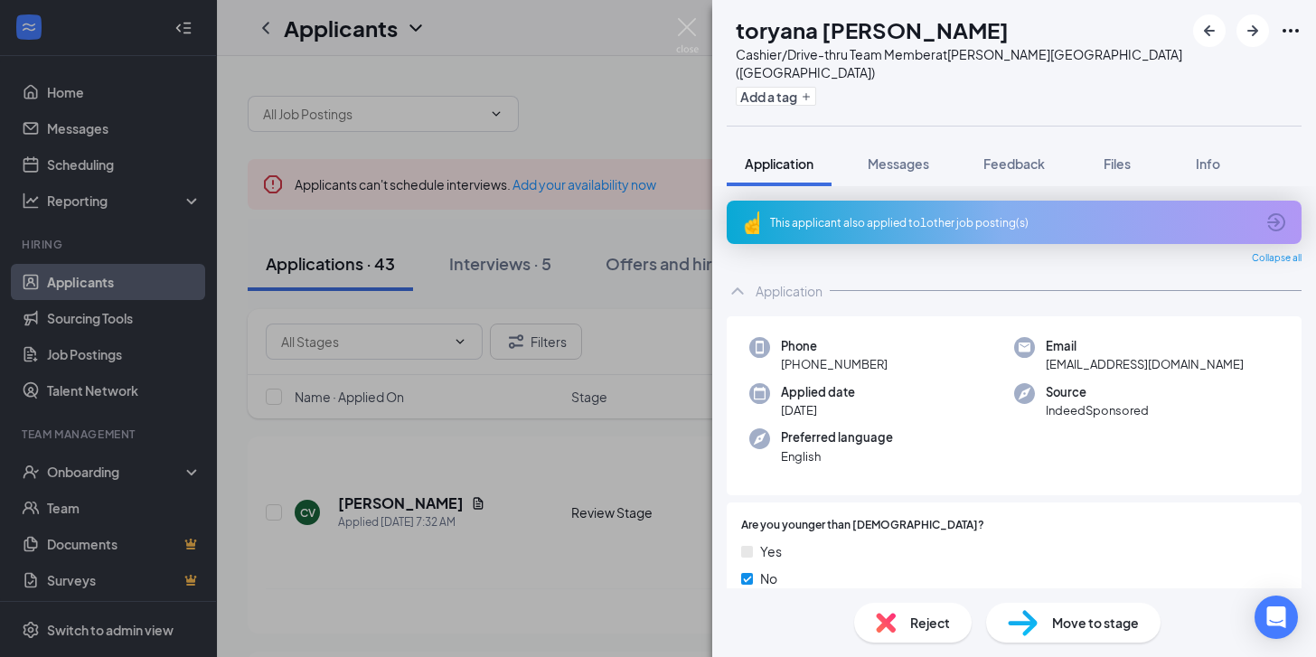
click at [954, 215] on div "This applicant also applied to 1 other job posting(s)" at bounding box center [1012, 222] width 484 height 15
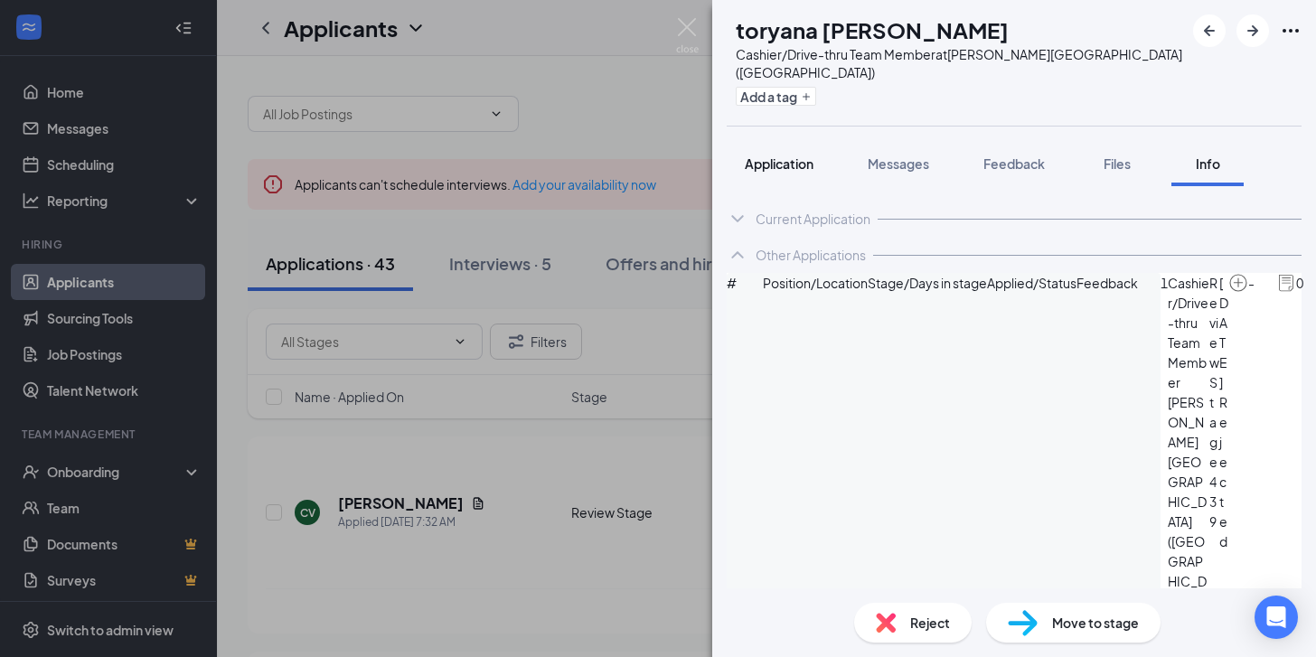
click at [776, 155] on span "Application" at bounding box center [779, 163] width 69 height 16
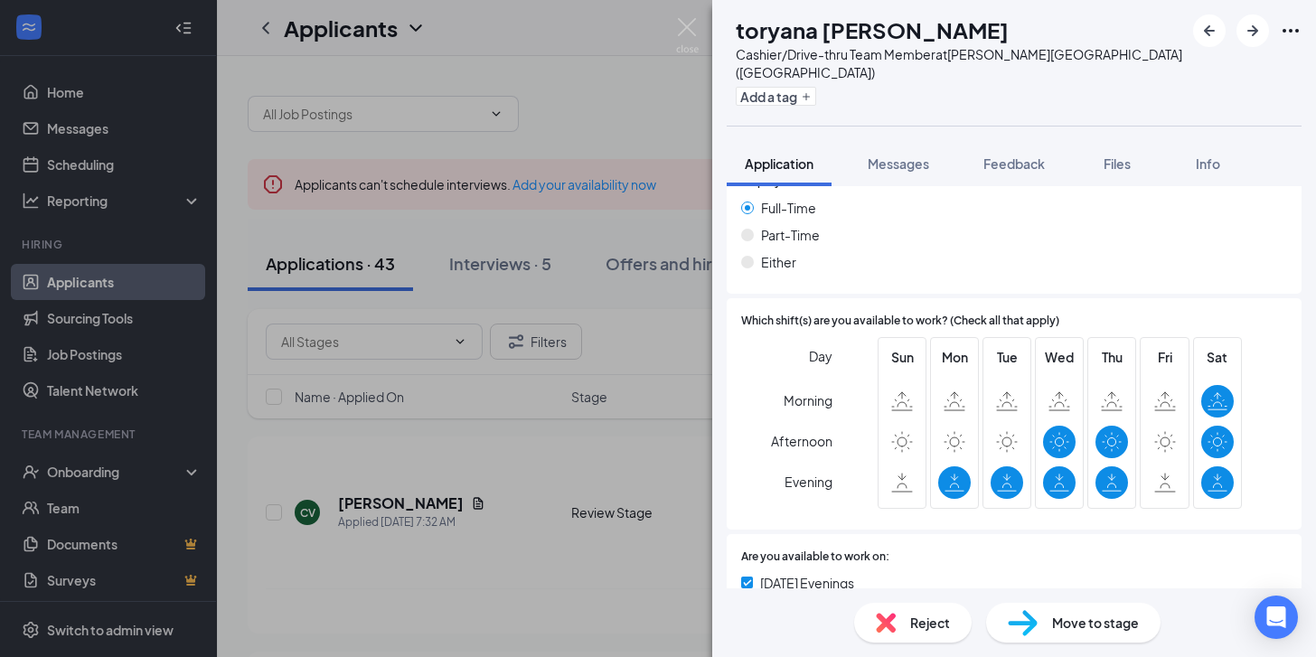
scroll to position [1488, 0]
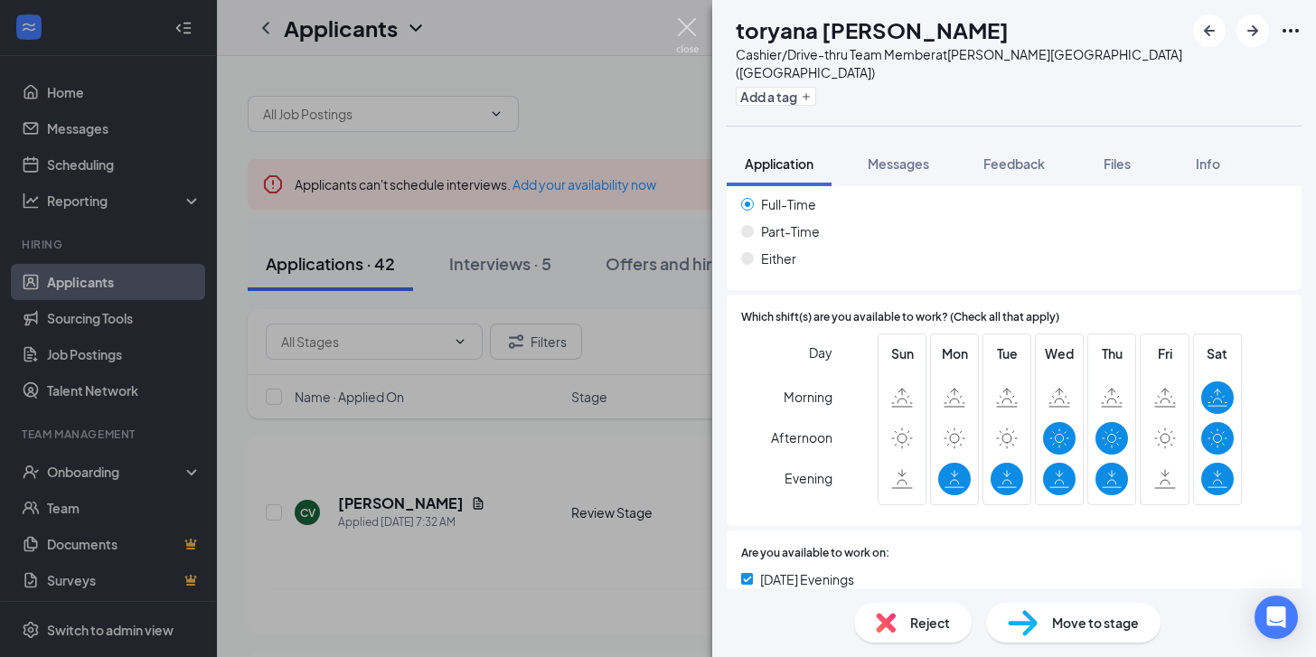
click at [687, 33] on img at bounding box center [687, 35] width 23 height 35
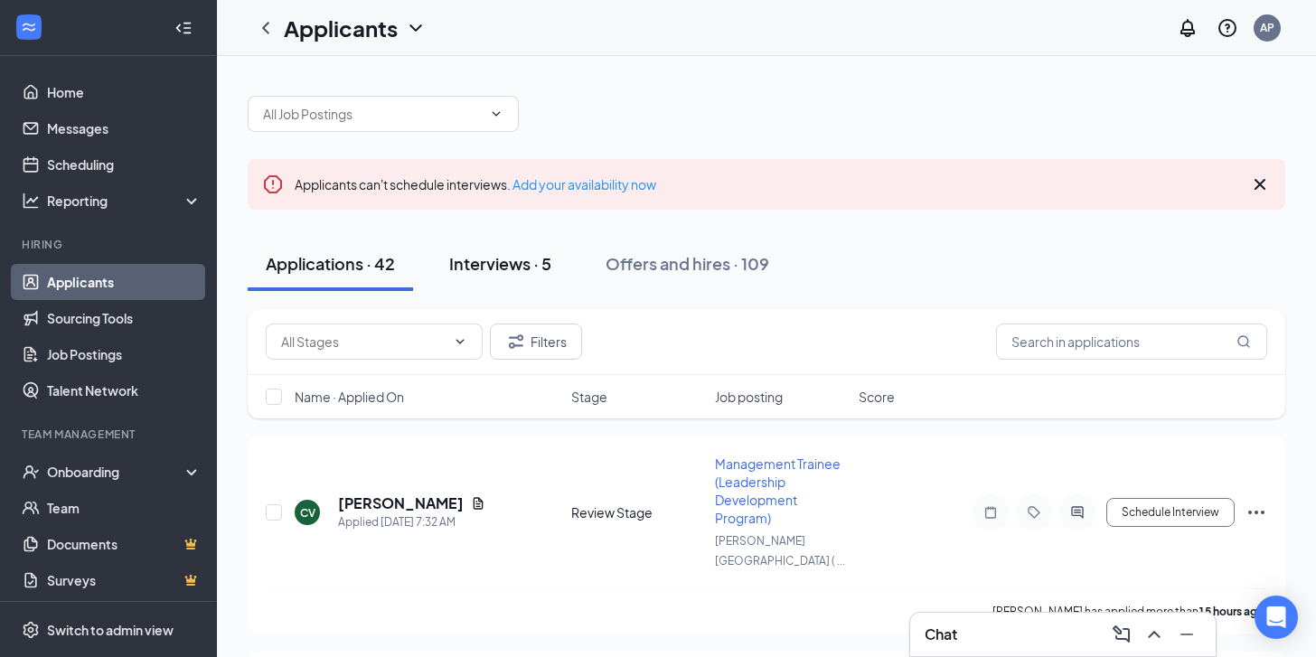
click at [484, 267] on div "Interviews · 5" at bounding box center [500, 263] width 102 height 23
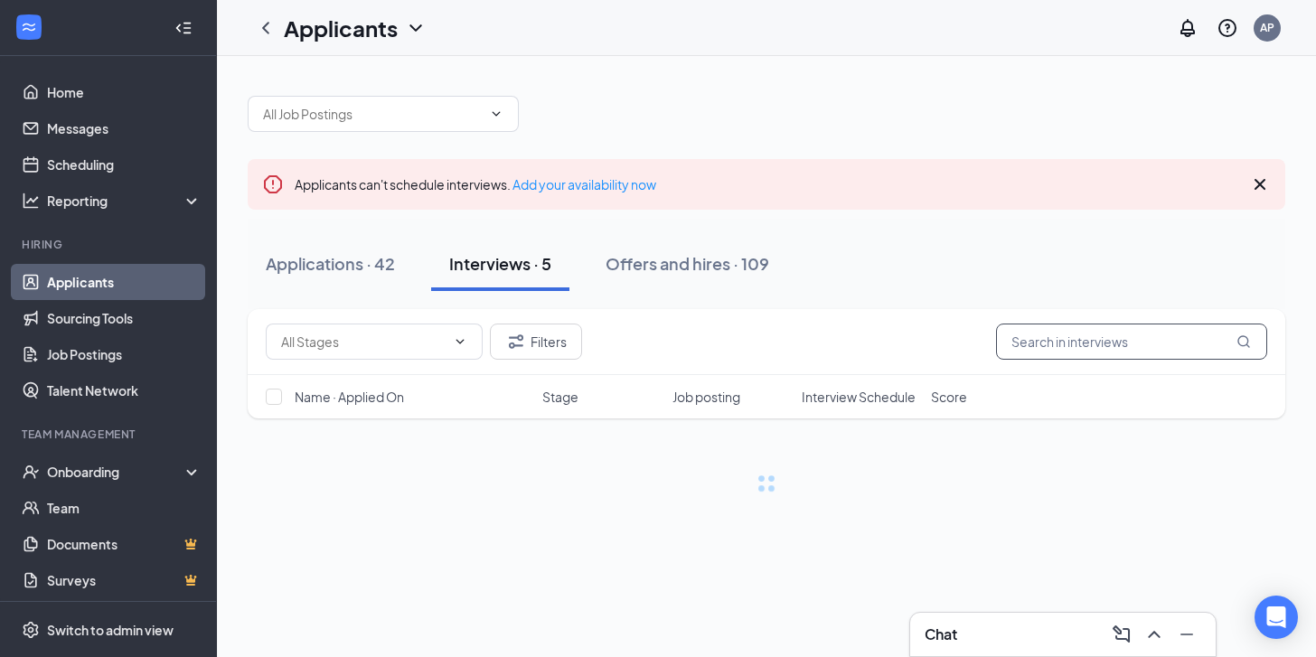
click at [1046, 346] on input "text" at bounding box center [1131, 342] width 271 height 36
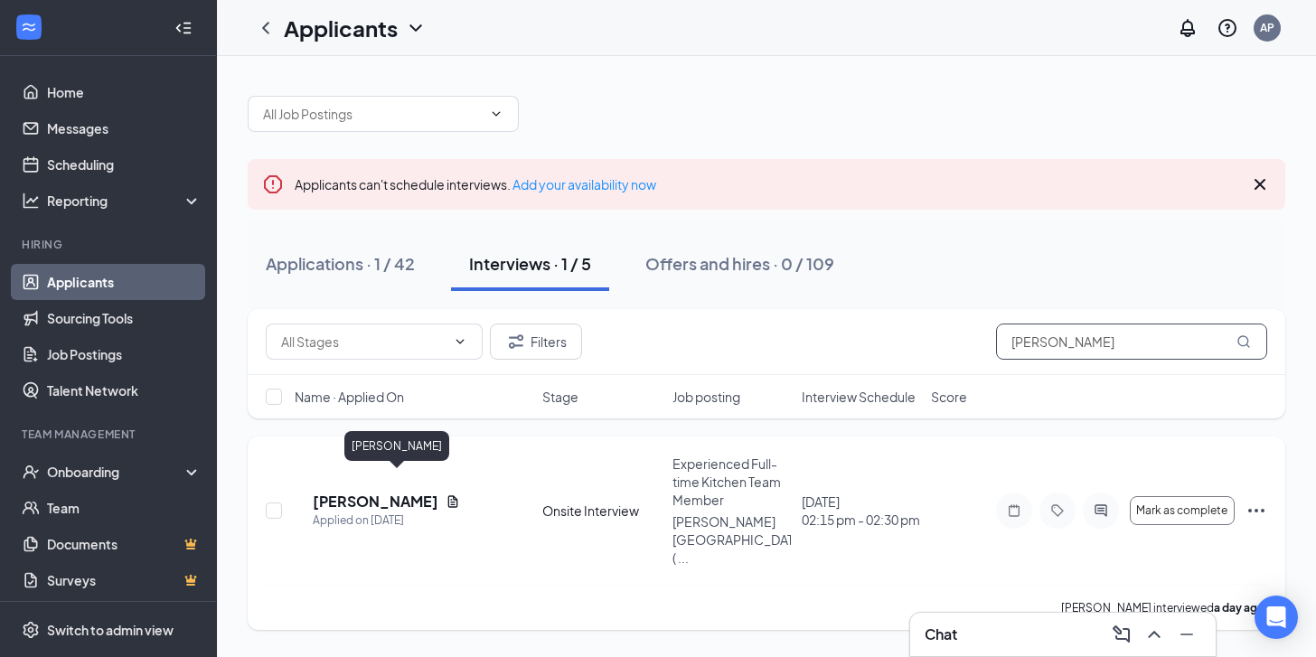
type input "[PERSON_NAME]"
click at [392, 492] on h5 "[PERSON_NAME]" at bounding box center [376, 502] width 126 height 20
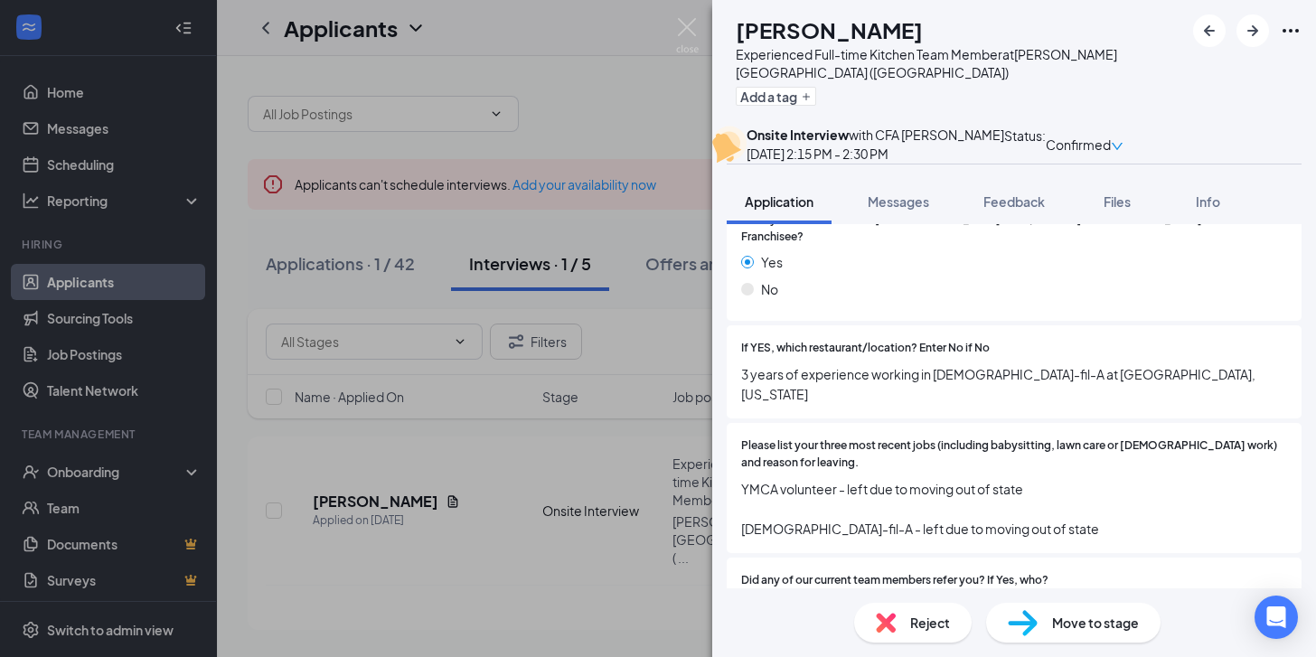
scroll to position [713, 0]
